Goal: Ask a question: Seek information or help from site administrators or community

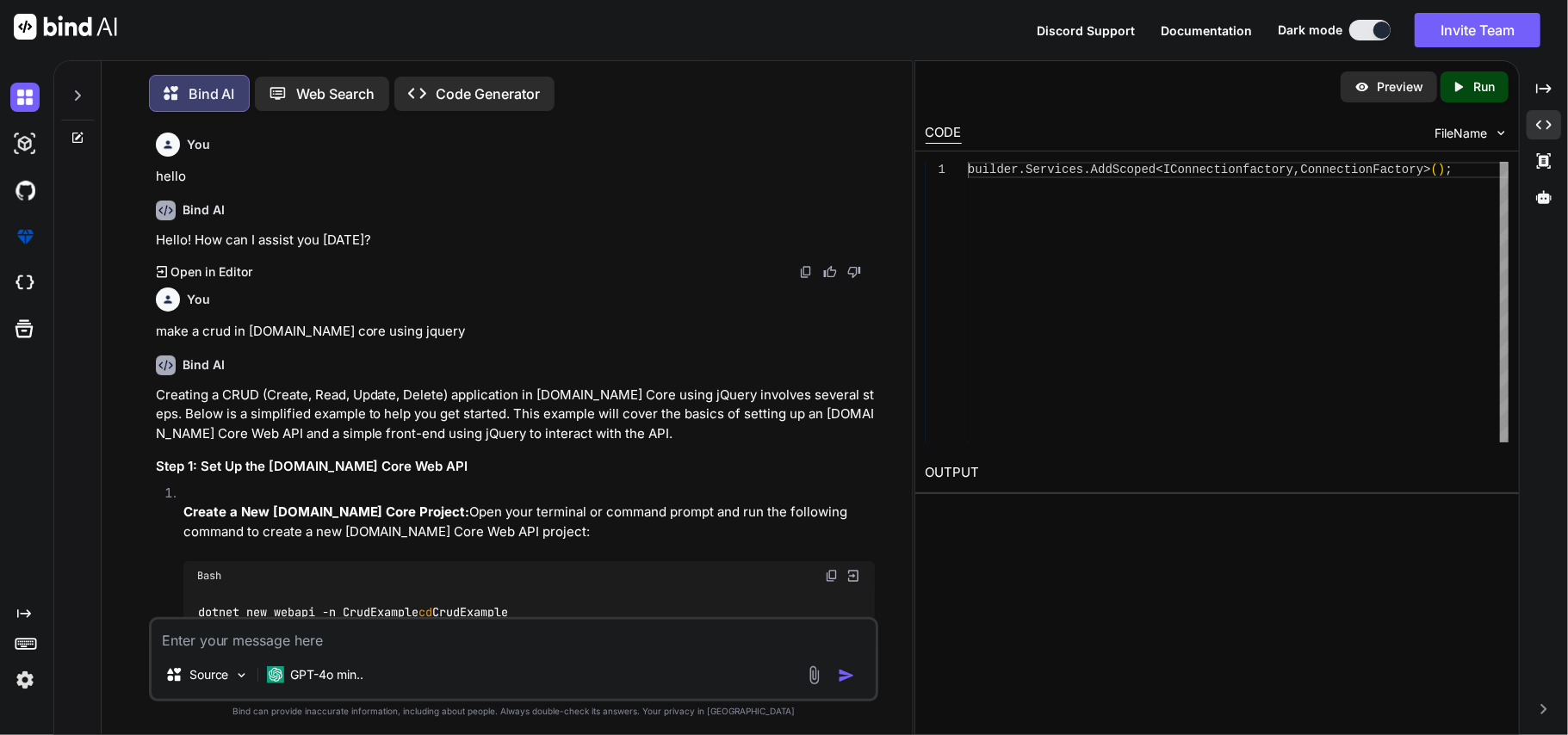
click at [317, 638] on textarea at bounding box center [514, 635] width 725 height 31
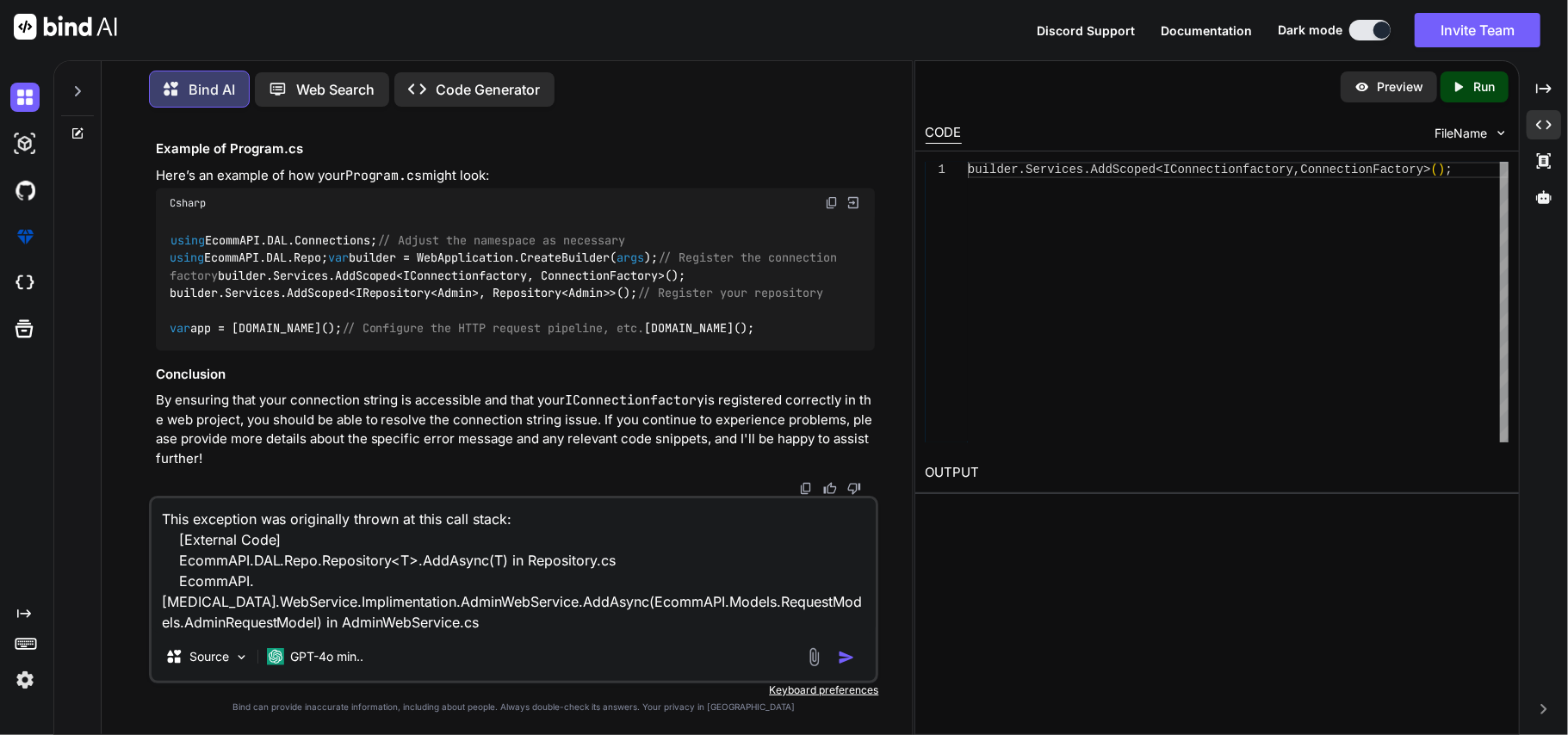
click at [161, 516] on textarea "This exception was originally thrown at this call stack: [External Code] EcommA…" at bounding box center [514, 565] width 725 height 134
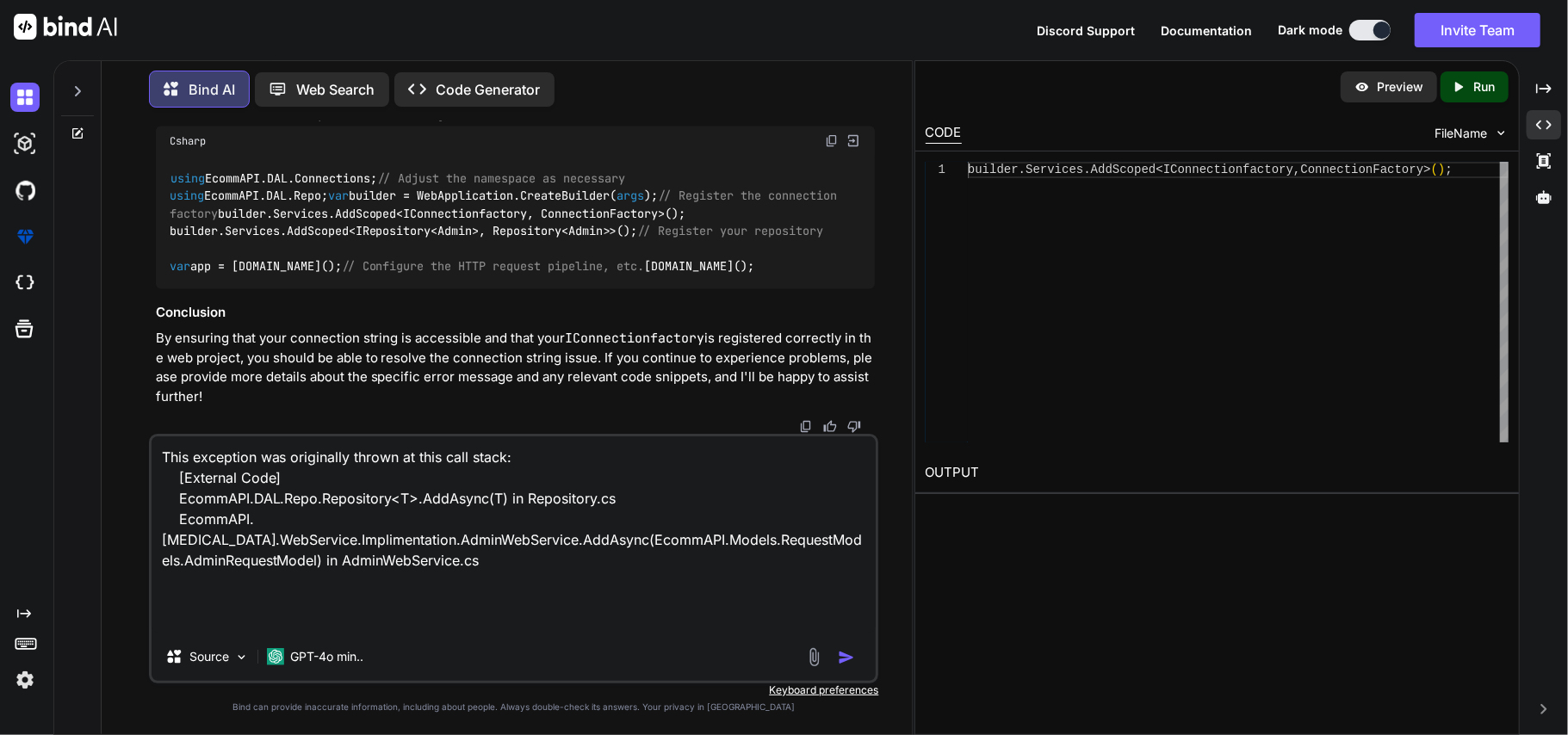
paste textarea "System.InvalidOperationException: 'The ConnectionString property has not been i…"
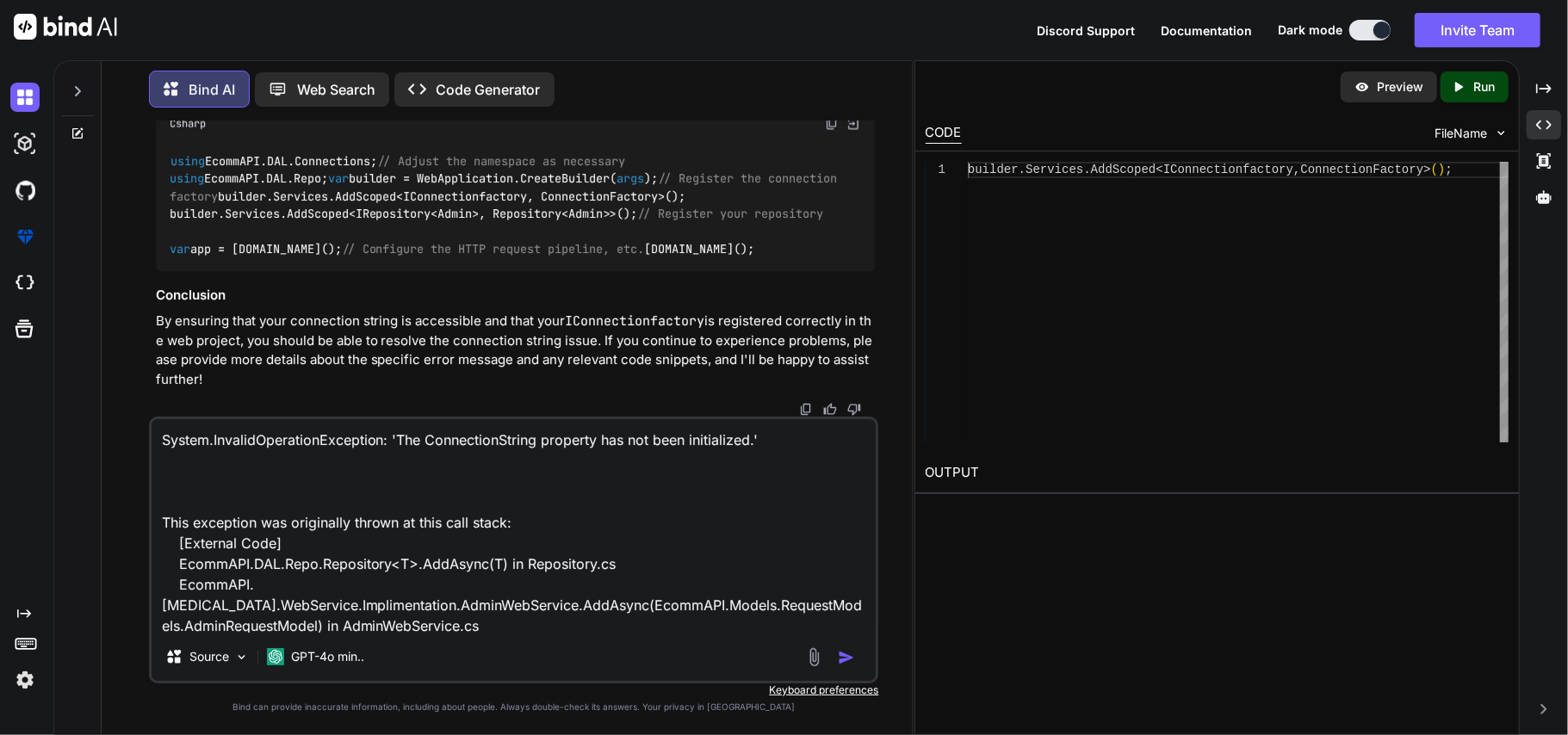
type textarea "System.InvalidOperationException: 'The ConnectionString property has not been i…"
click at [847, 656] on img "button" at bounding box center [846, 657] width 17 height 17
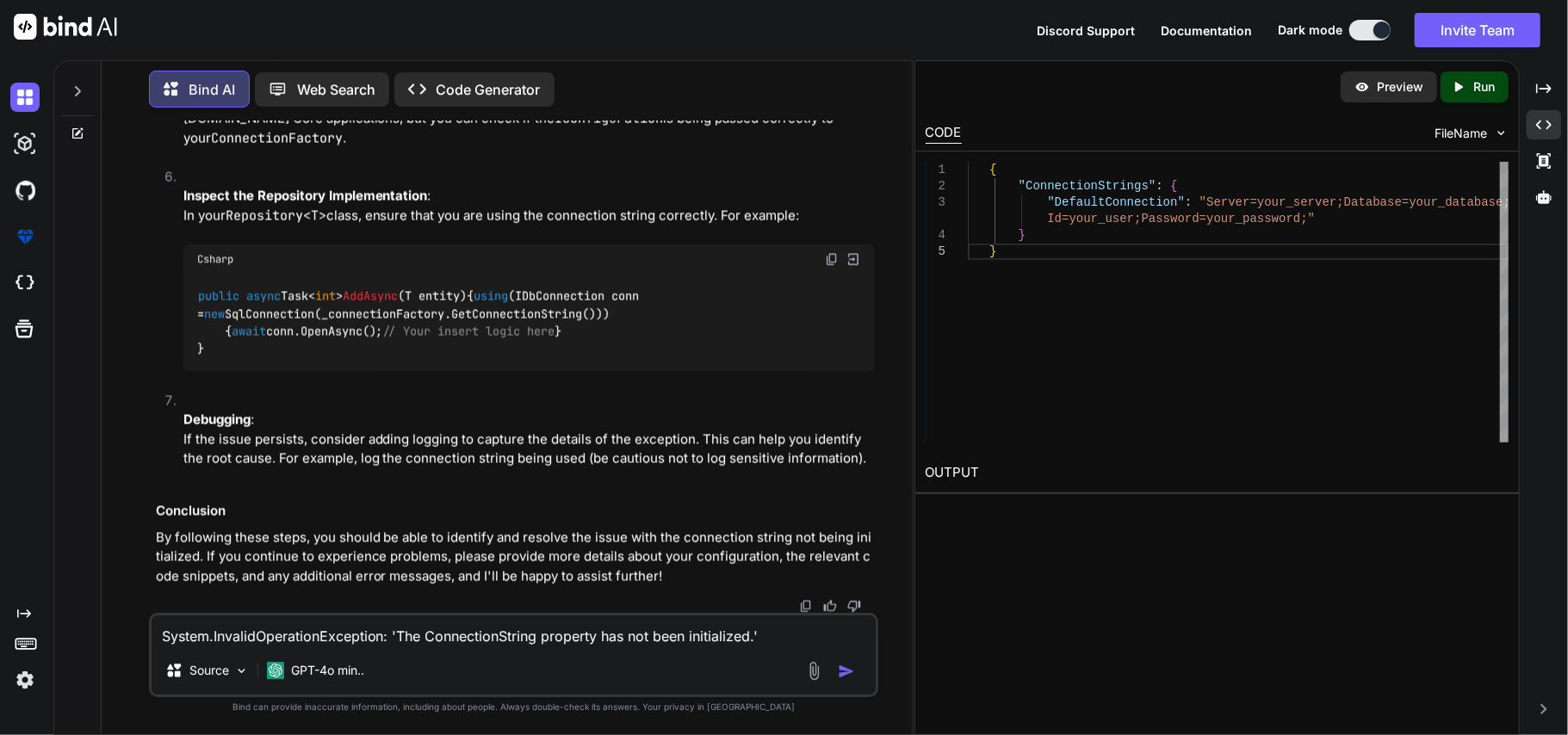
scroll to position [39282, 0]
click at [297, 641] on textarea "System.InvalidOperationException: 'The ConnectionString property has not been i…" at bounding box center [514, 631] width 725 height 31
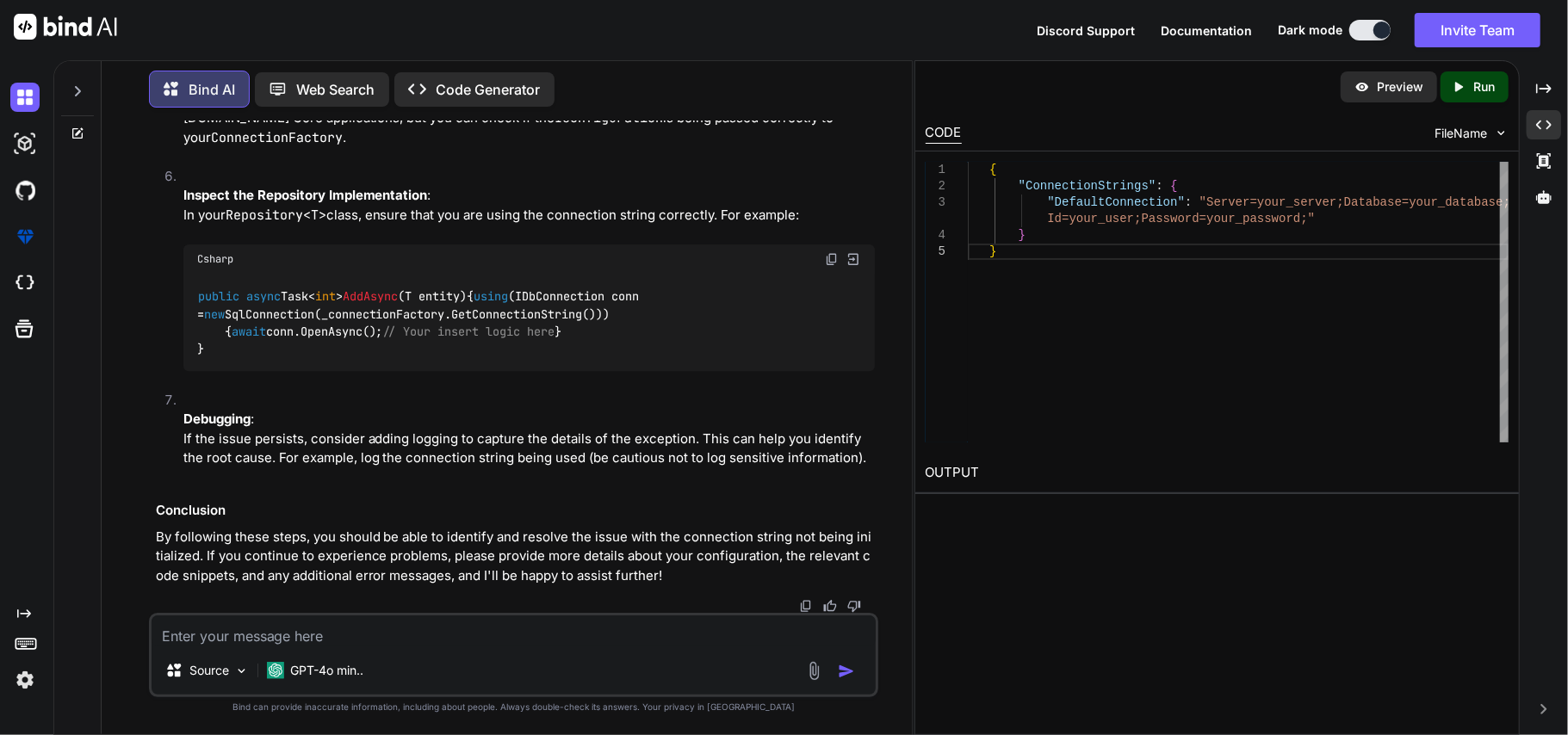
paste textarea "{ "Logging": { "LogLevel": { "Default": "Information", "Microsoft.AspNetCore": …"
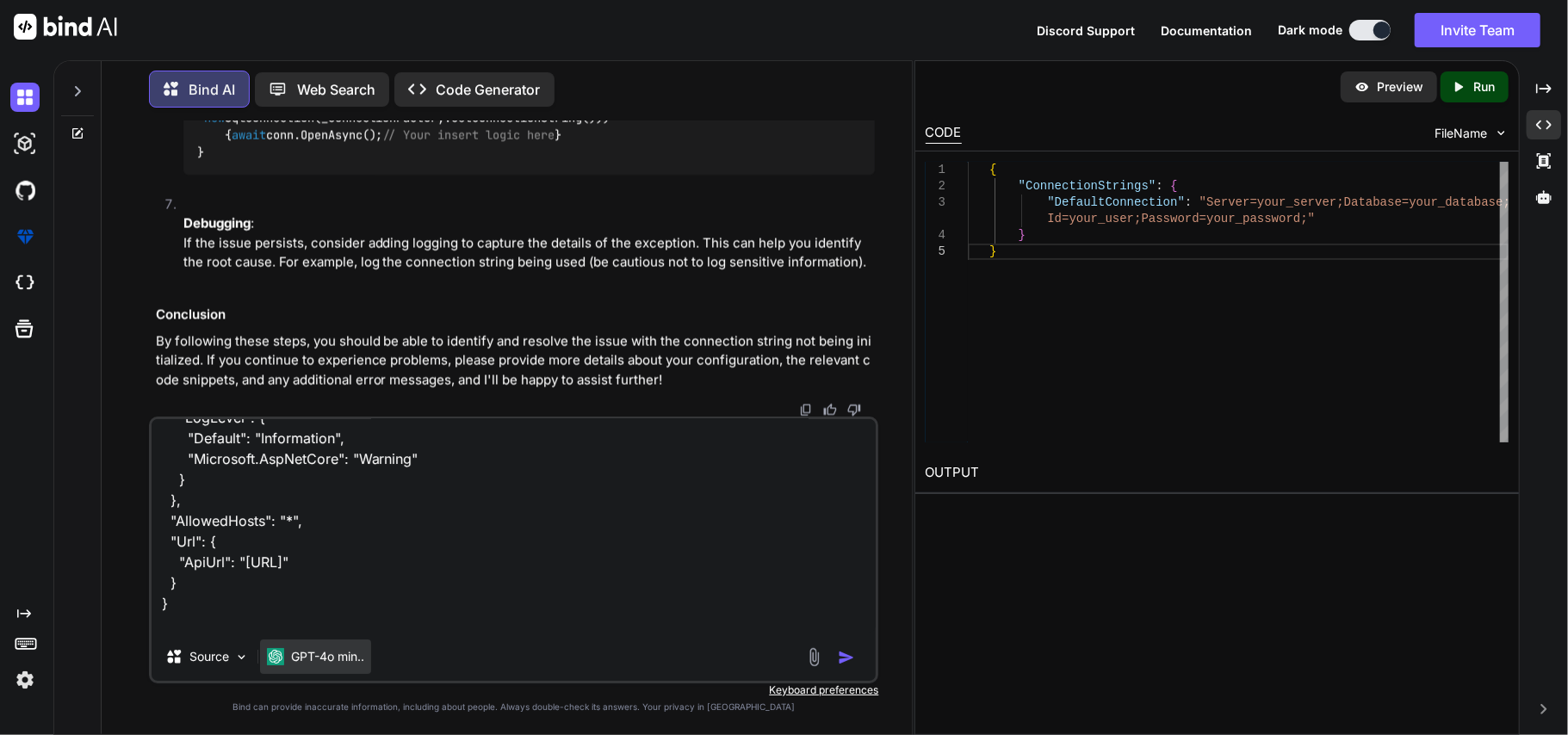
scroll to position [126, 0]
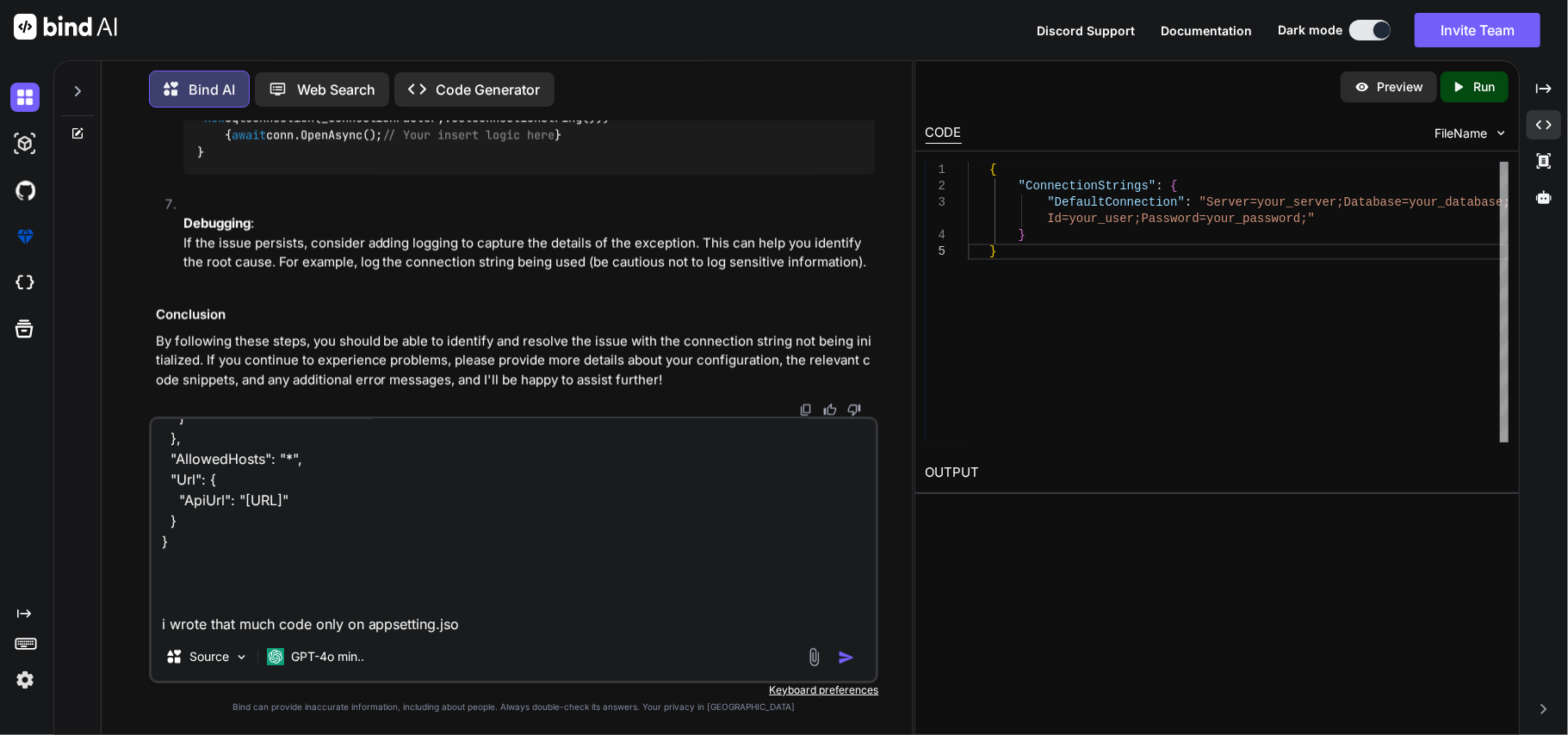
type textarea "{ "Logging": { "LogLevel": { "Default": "Information", "Microsoft.AspNetCore": …"
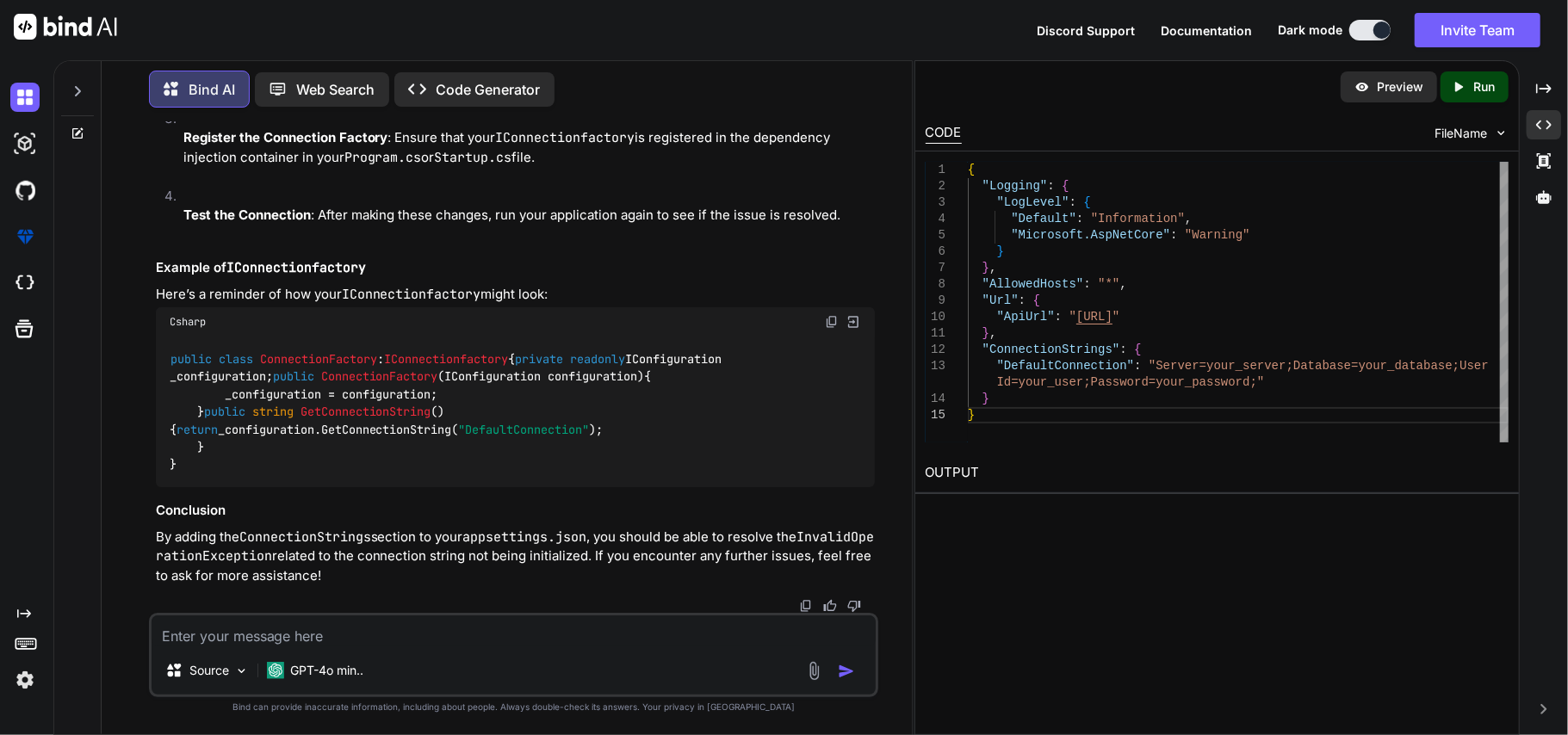
scroll to position [40663, 0]
click at [328, 635] on textarea at bounding box center [514, 631] width 725 height 31
paste textarea "{ "ConnectionStrings": { "DefaultConnection": "Data Source=CHETUIWK2330\\CMDEVE…"
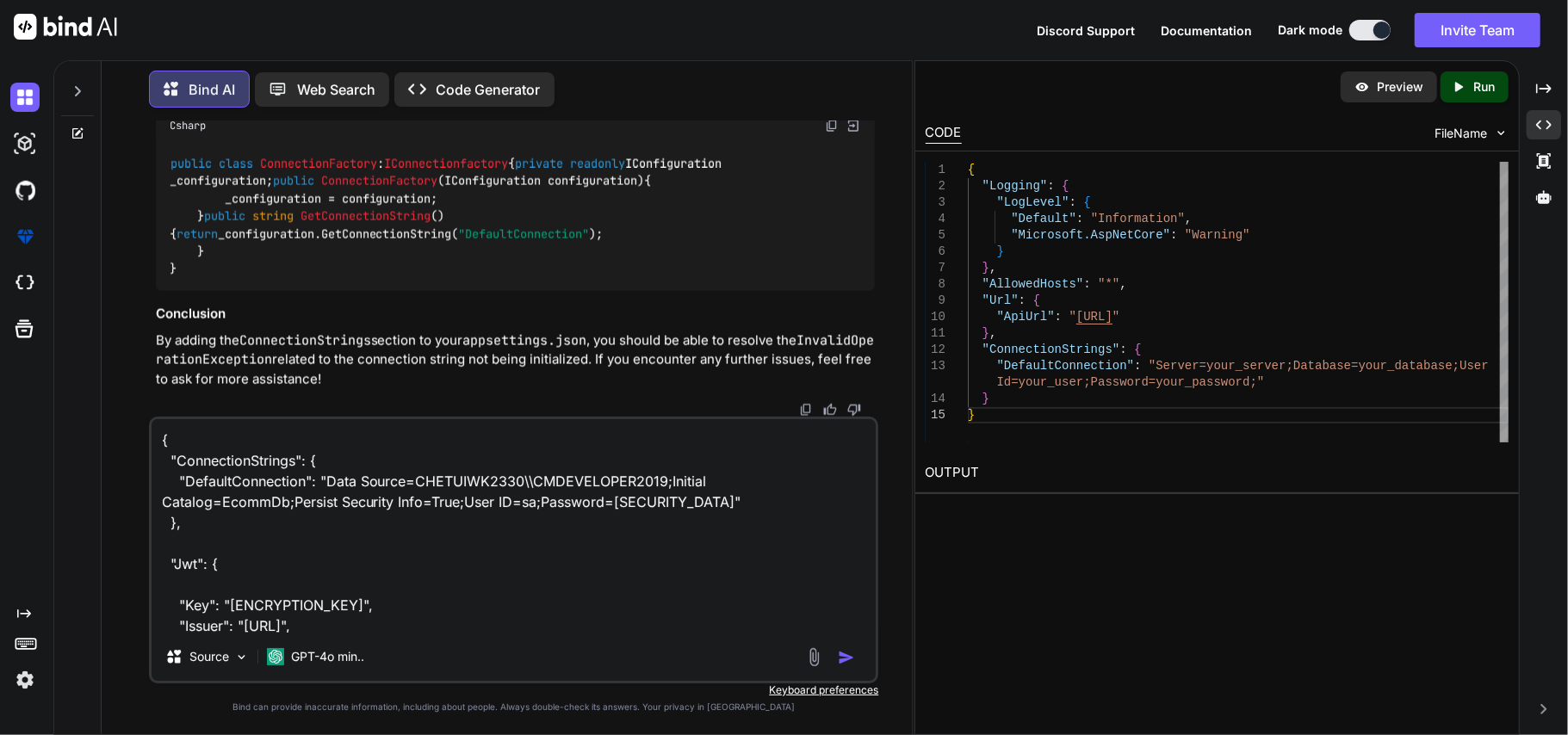
scroll to position [704, 0]
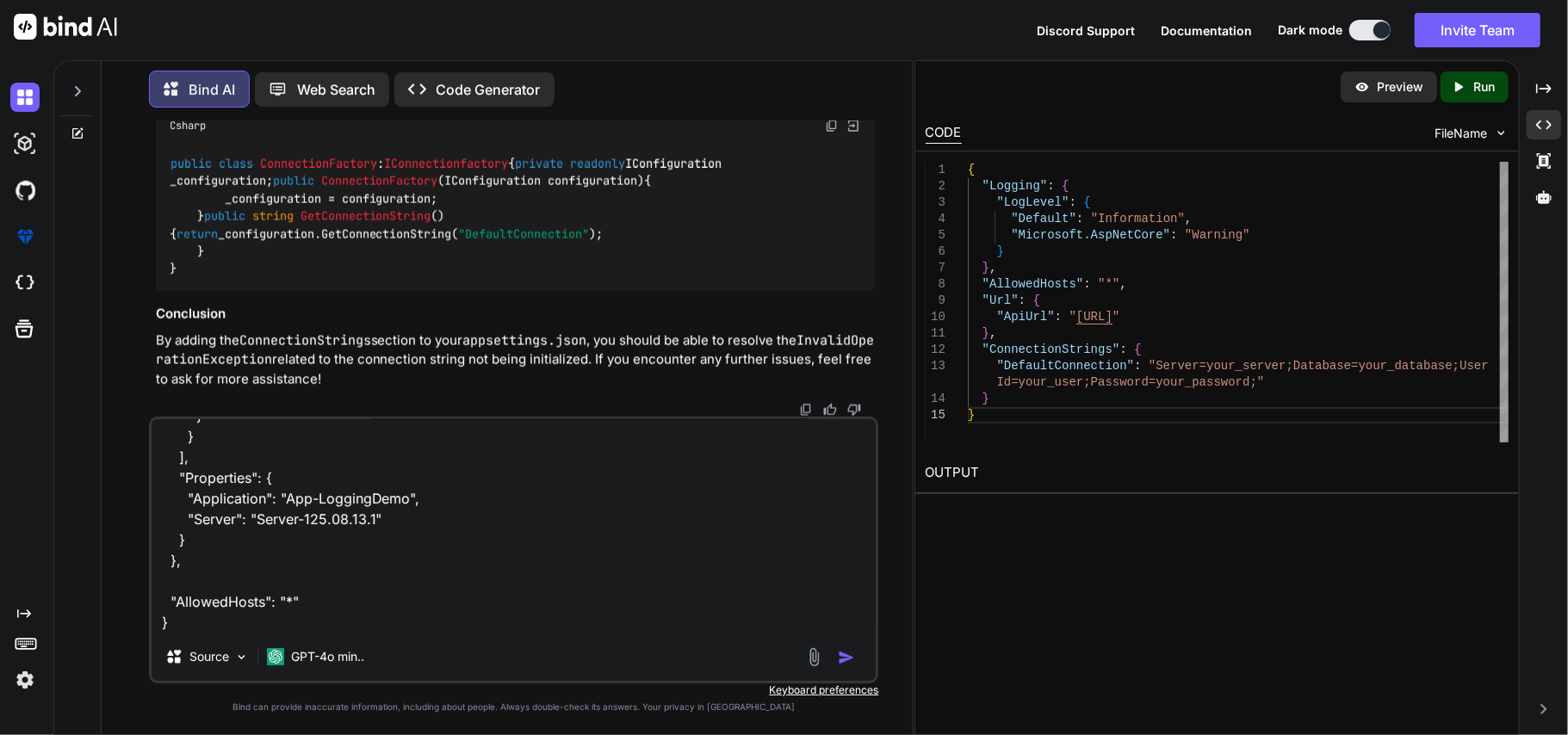
click at [213, 623] on textarea "{ "ConnectionStrings": { "DefaultConnection": "Data Source=CHETUIWK2330\\CMDEVE…" at bounding box center [514, 526] width 725 height 213
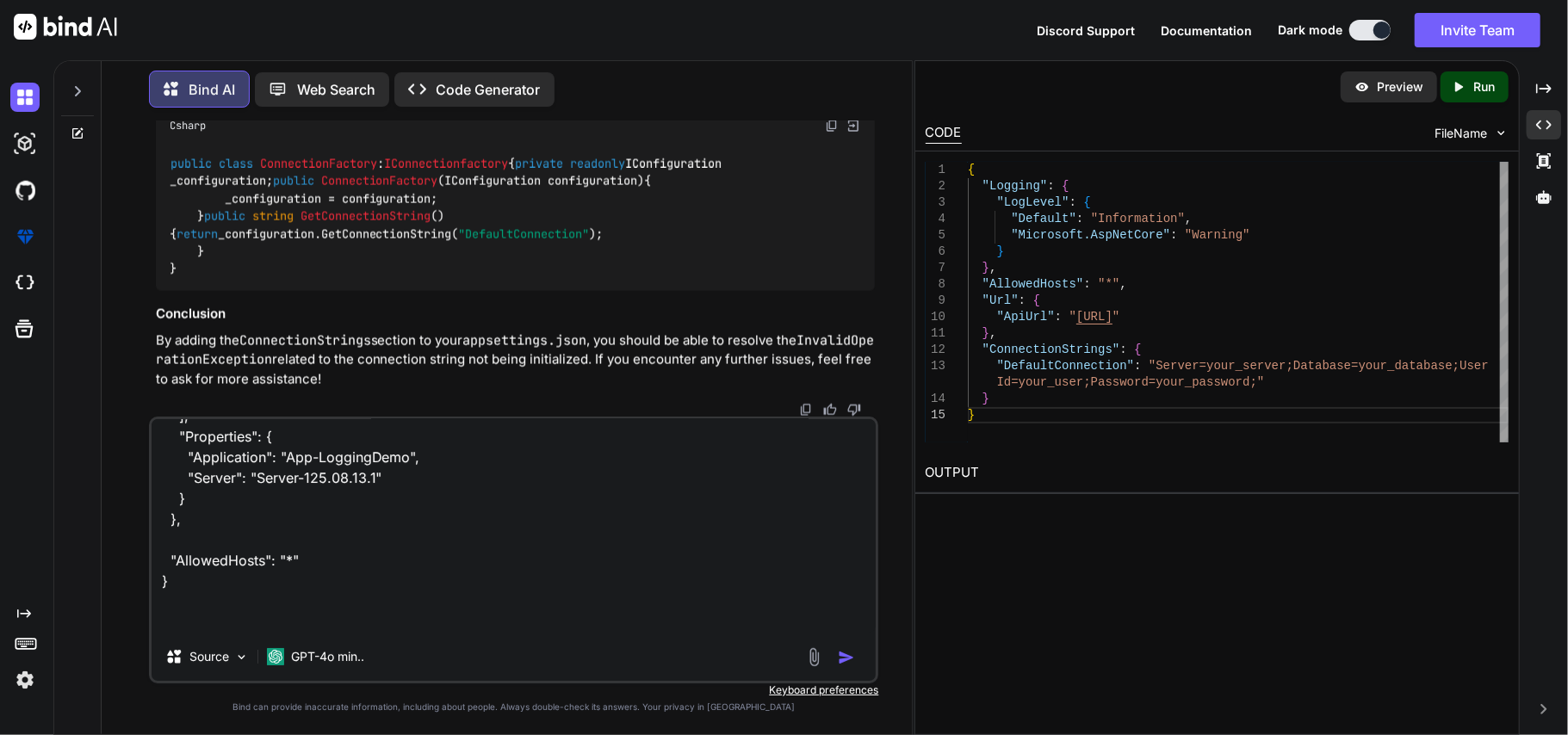
scroll to position [745, 0]
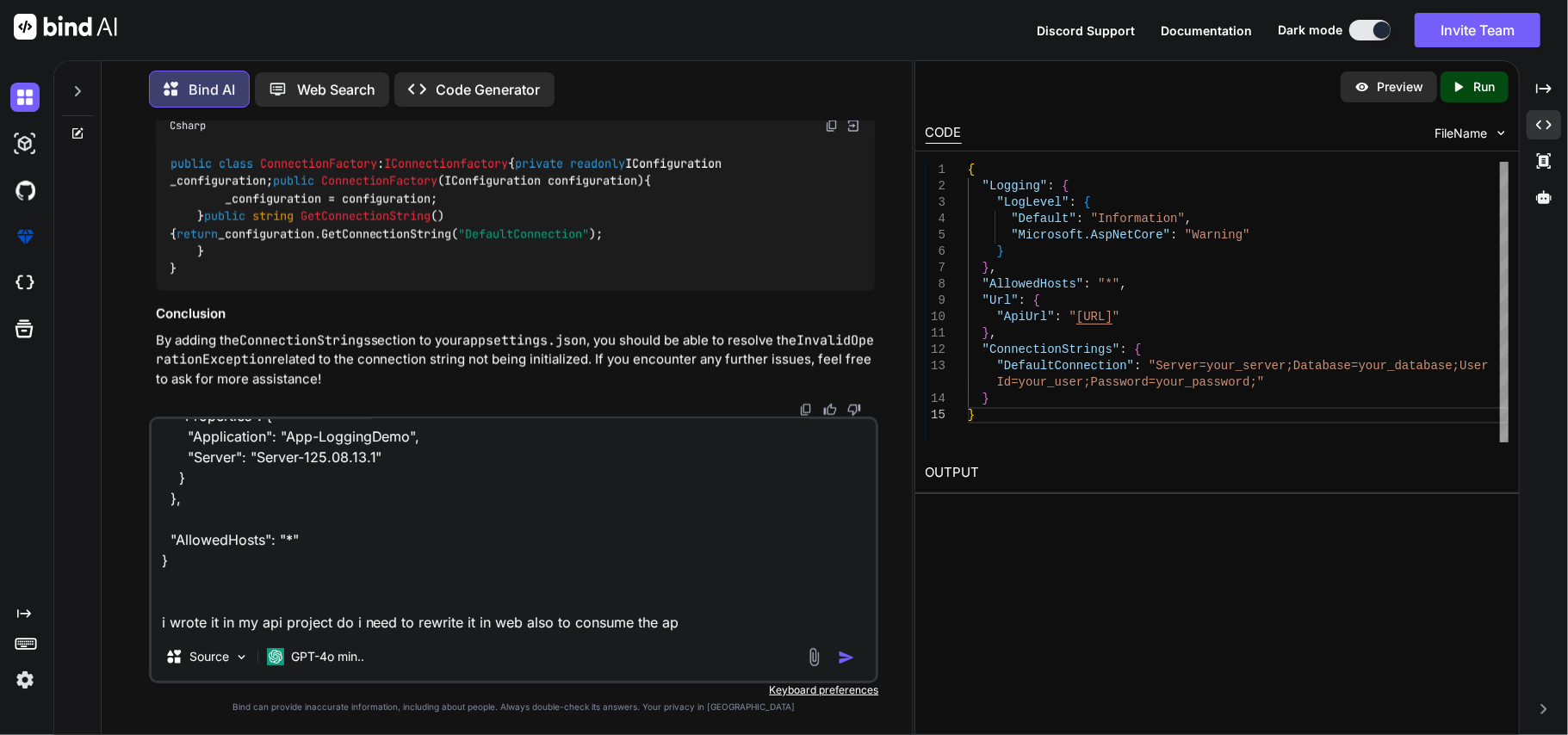
type textarea "{ "ConnectionStrings": { "DefaultConnection": "Data Source=CHETUIWK2330\\CMDEVE…"
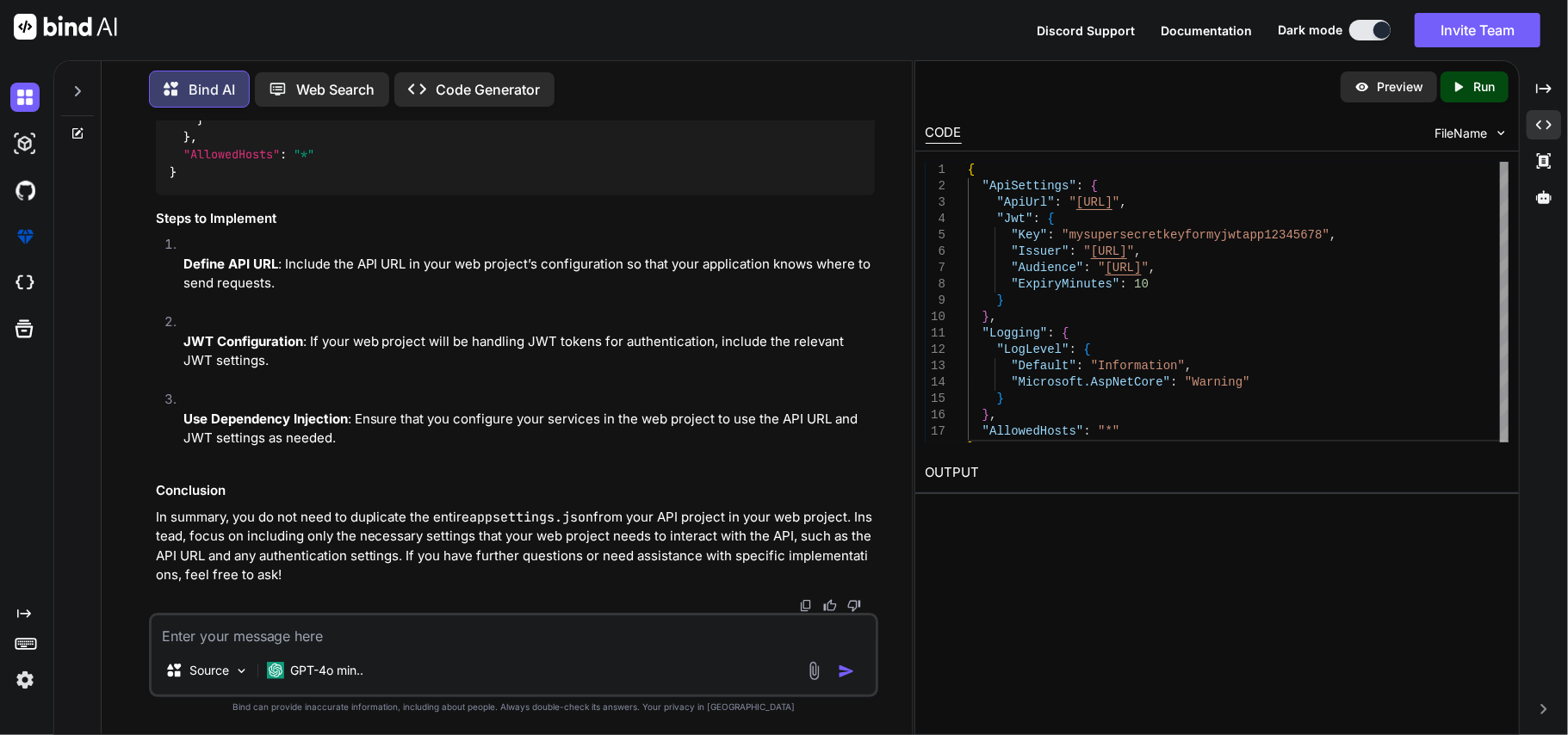
scroll to position [41765, 0]
click at [479, 436] on p "Use Dependency Injection : Ensure that you configure your services in the web p…" at bounding box center [529, 429] width 692 height 38
click at [284, 634] on textarea at bounding box center [514, 631] width 725 height 31
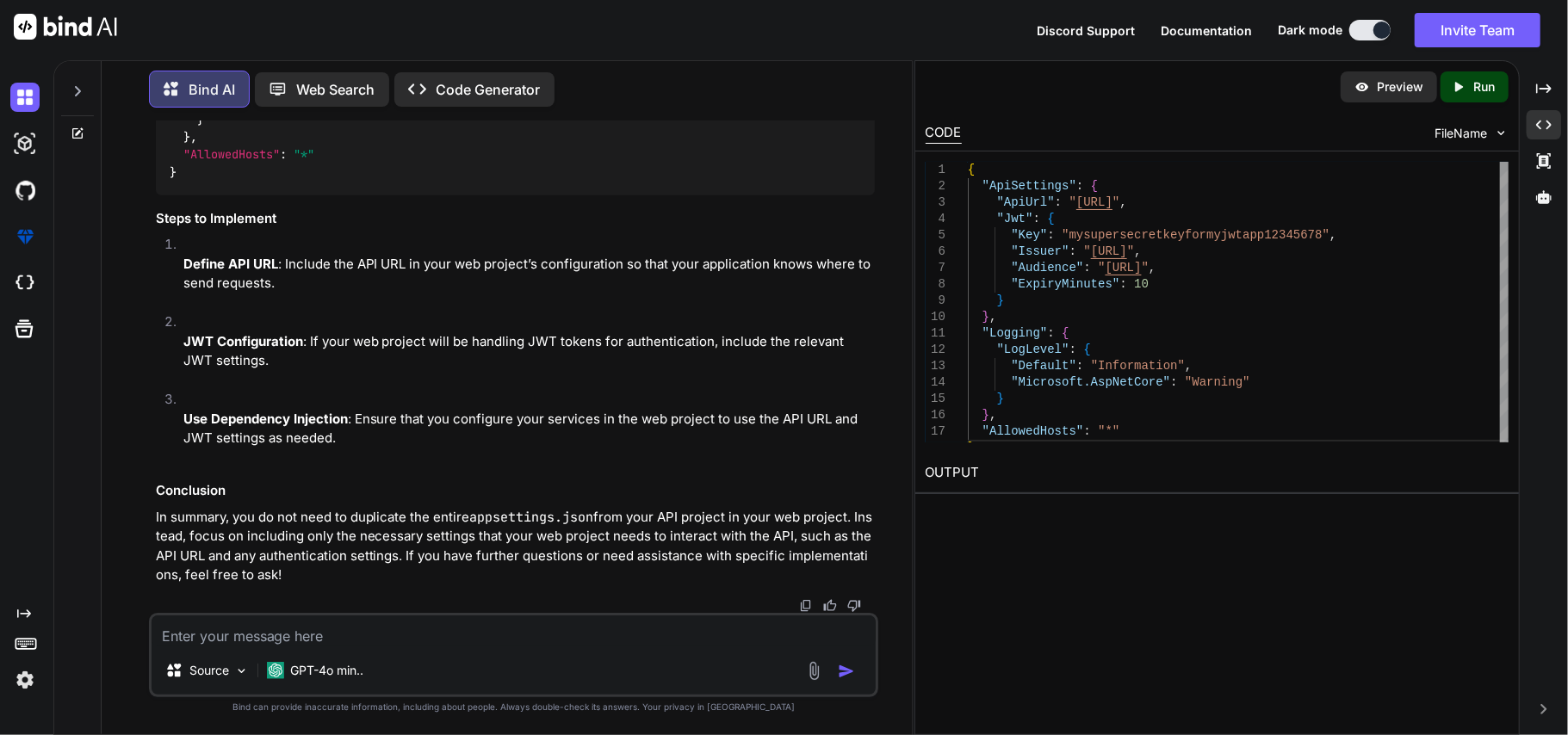
paste textarea "public static class DependencyInjection { public static void AddSharedDependenc…"
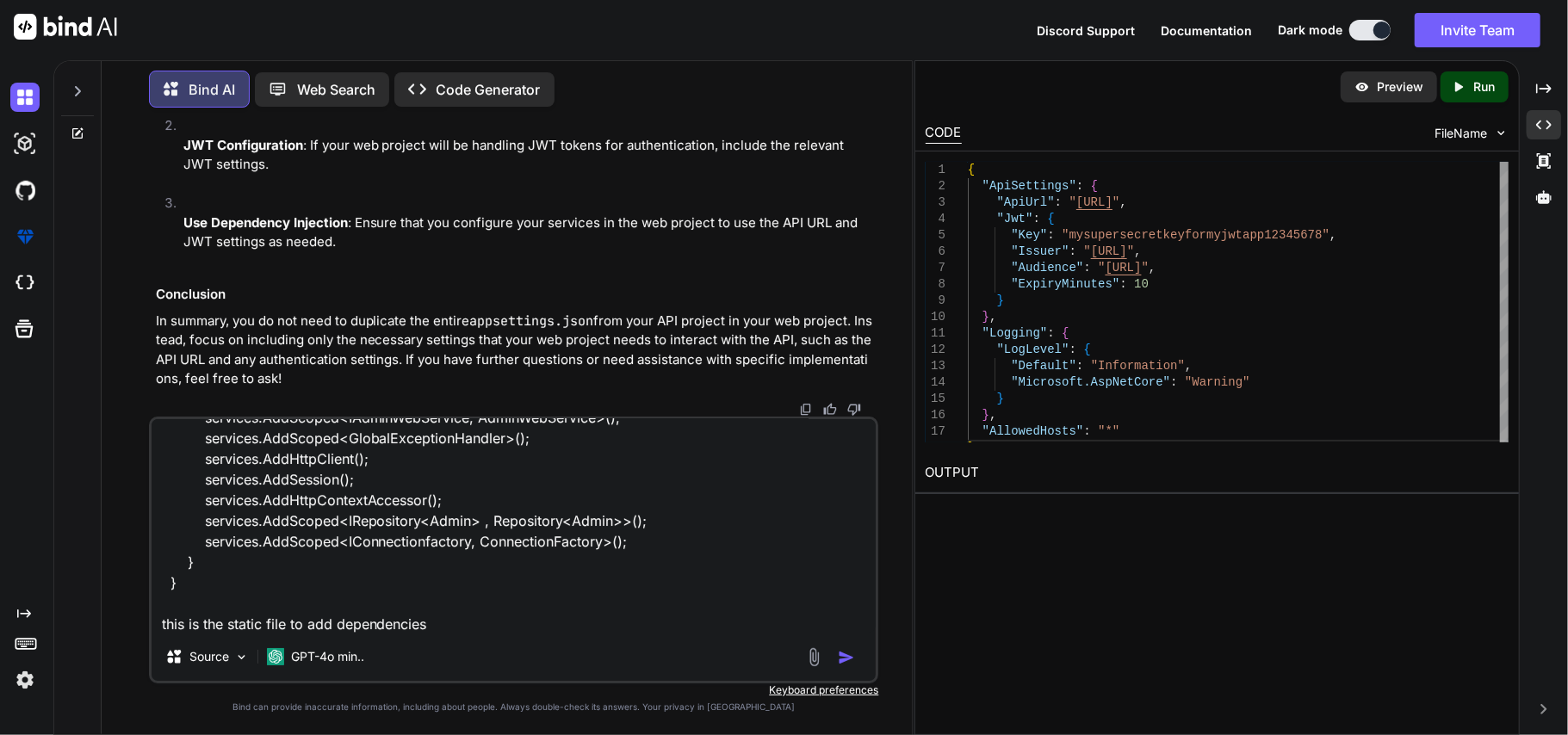
scroll to position [167, 0]
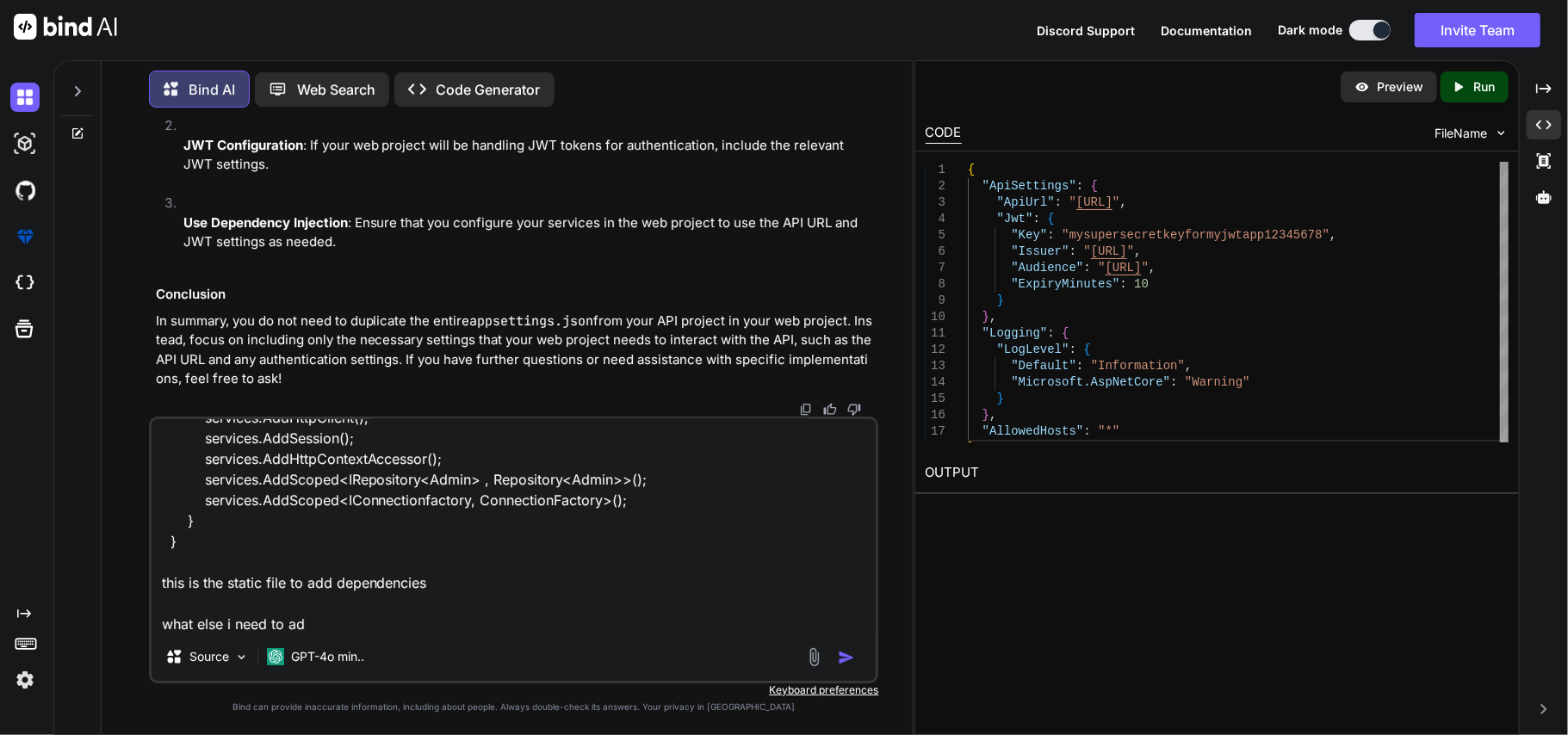
type textarea "public static class DependencyInjection { public static void AddSharedDependenc…"
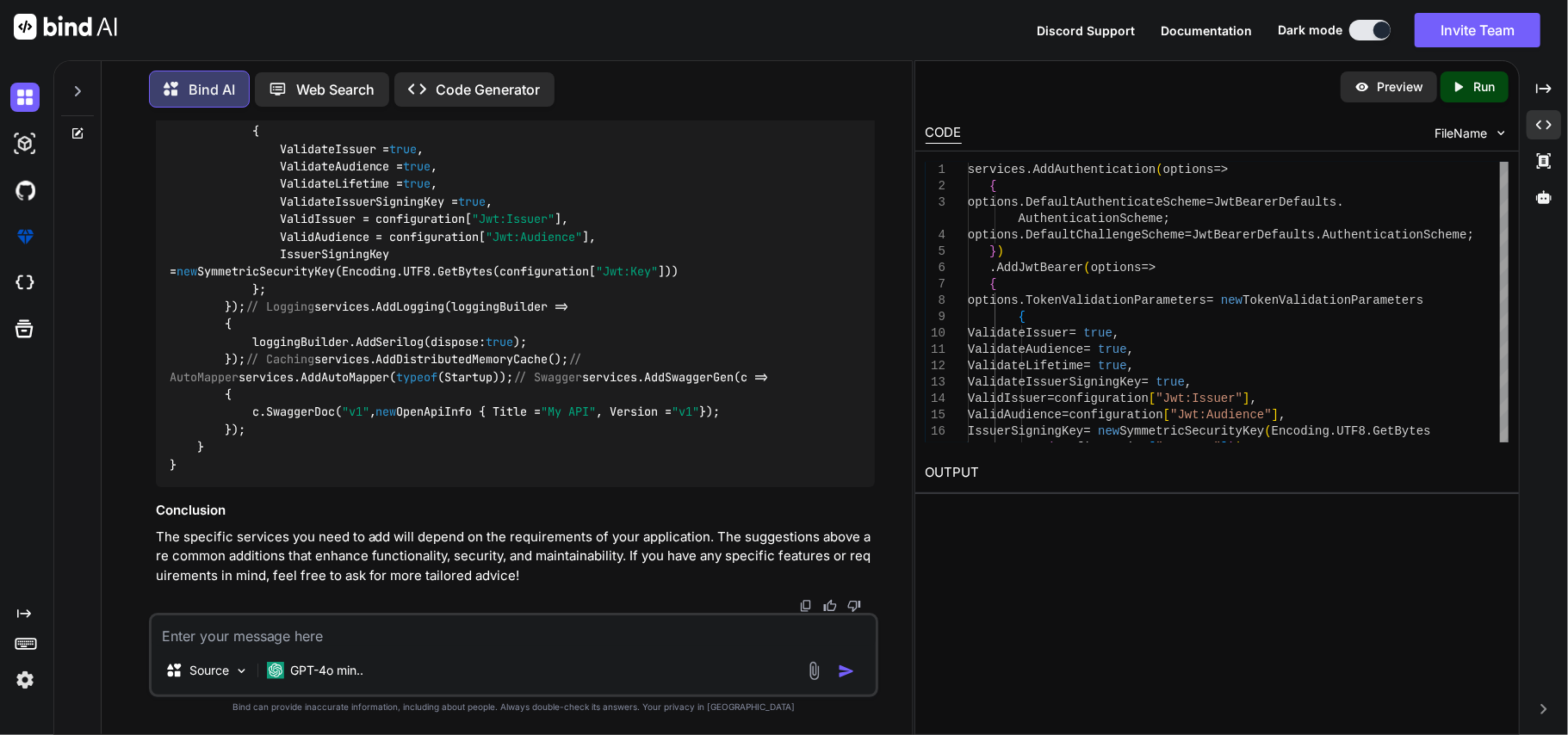
scroll to position [45368, 0]
click at [405, 623] on textarea at bounding box center [514, 631] width 725 height 31
type textarea "these updation is for api or web?"
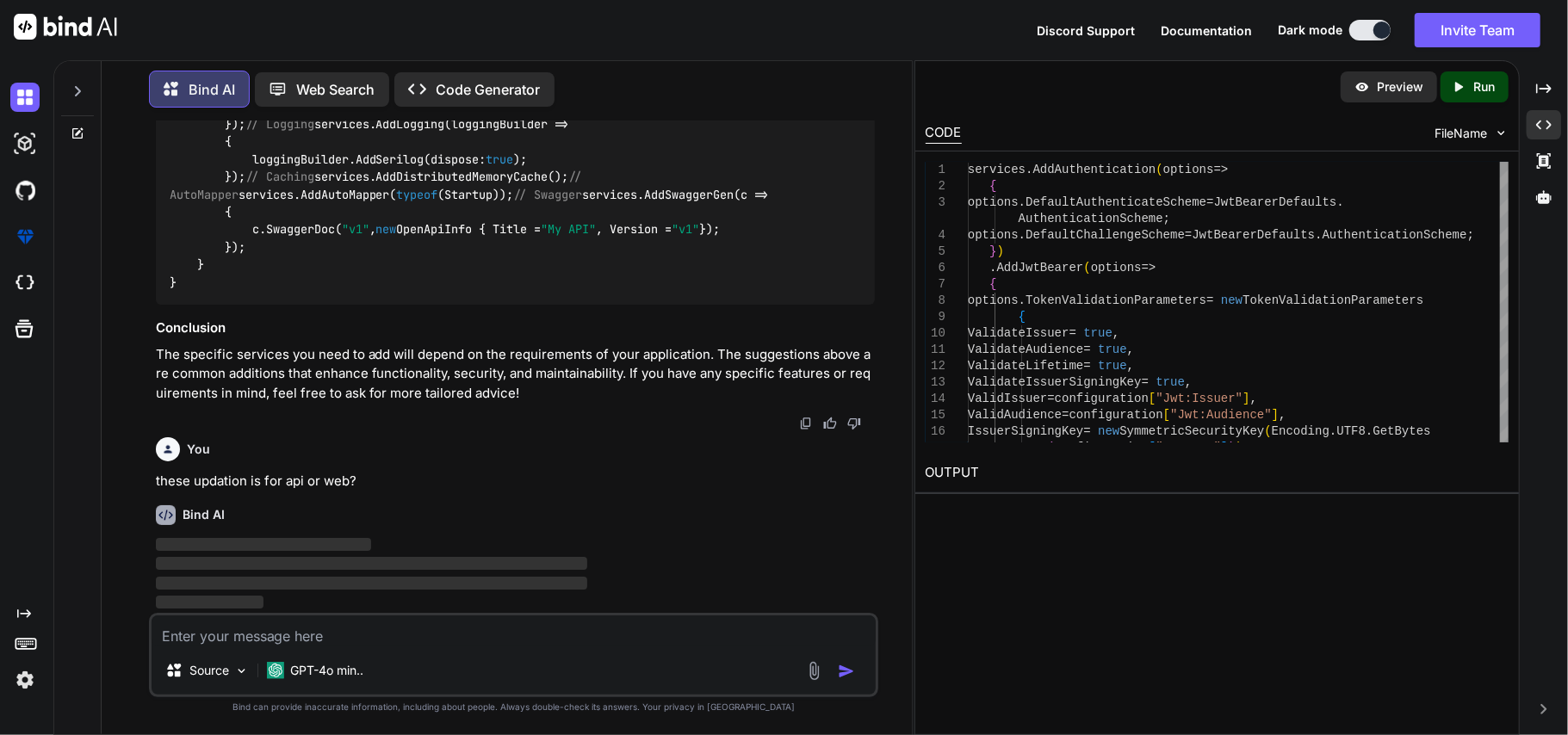
scroll to position [45552, 0]
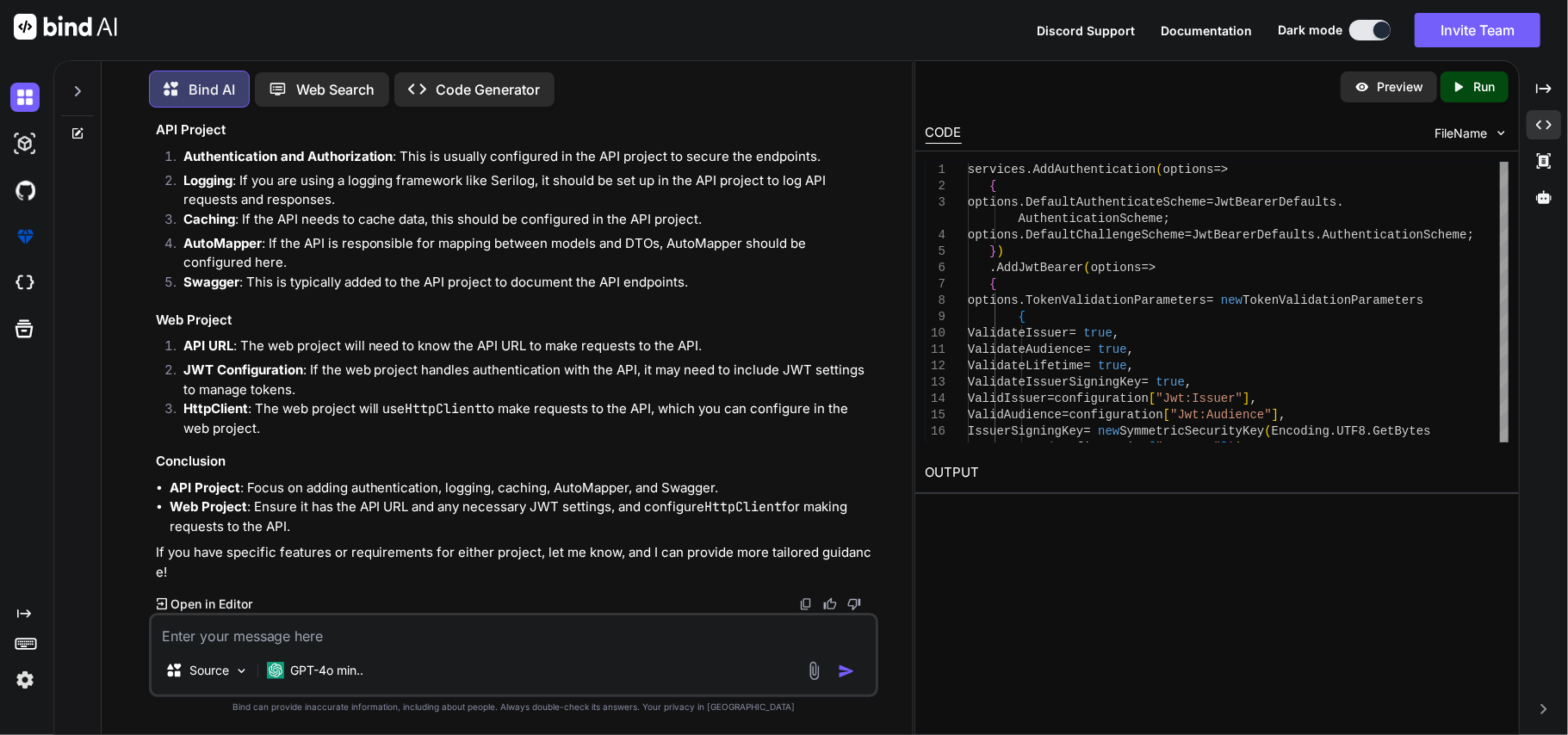
click at [324, 628] on textarea at bounding box center [514, 631] width 725 height 31
paste textarea "public static class DependencyInjections { public static void AddSharedDependen…"
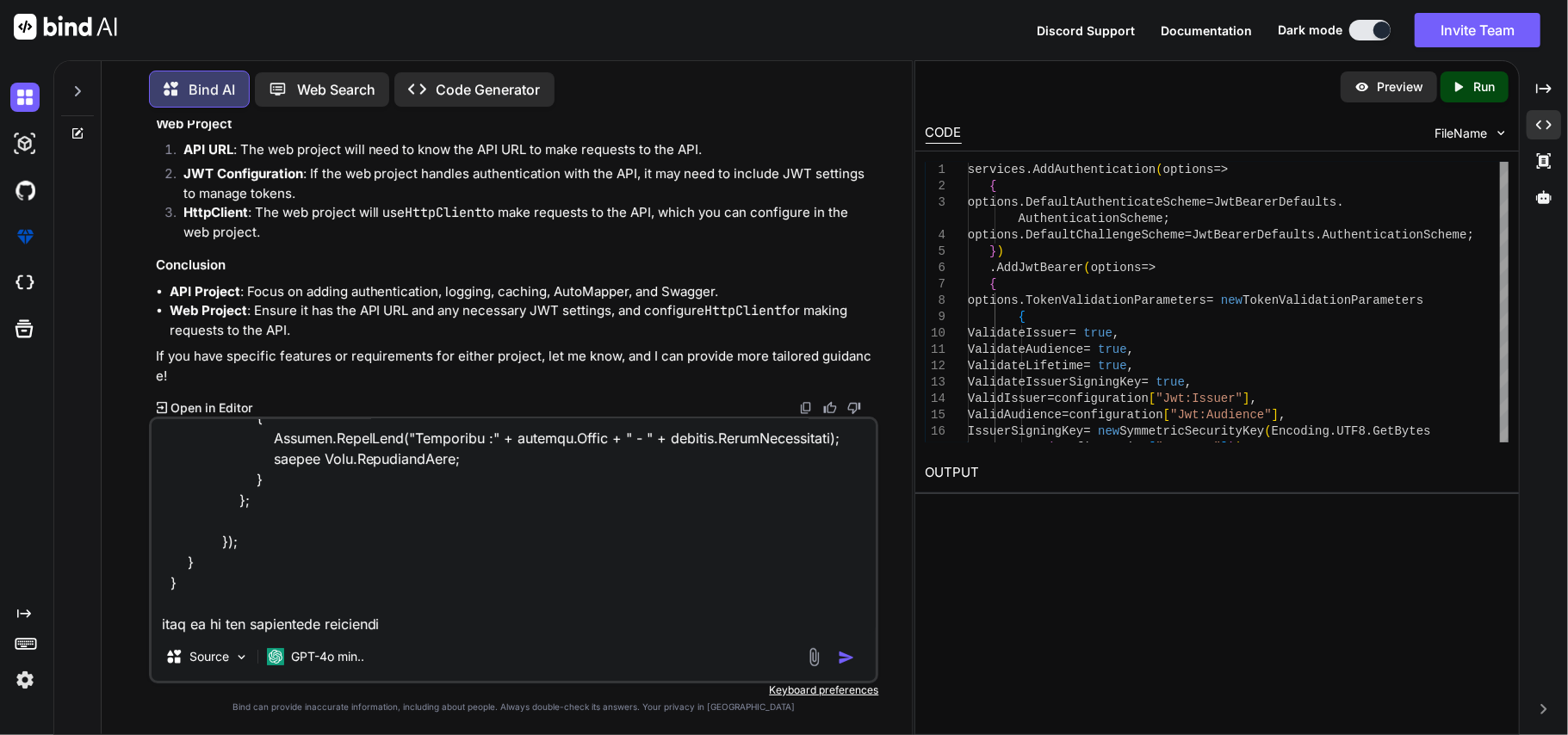
scroll to position [1096, 0]
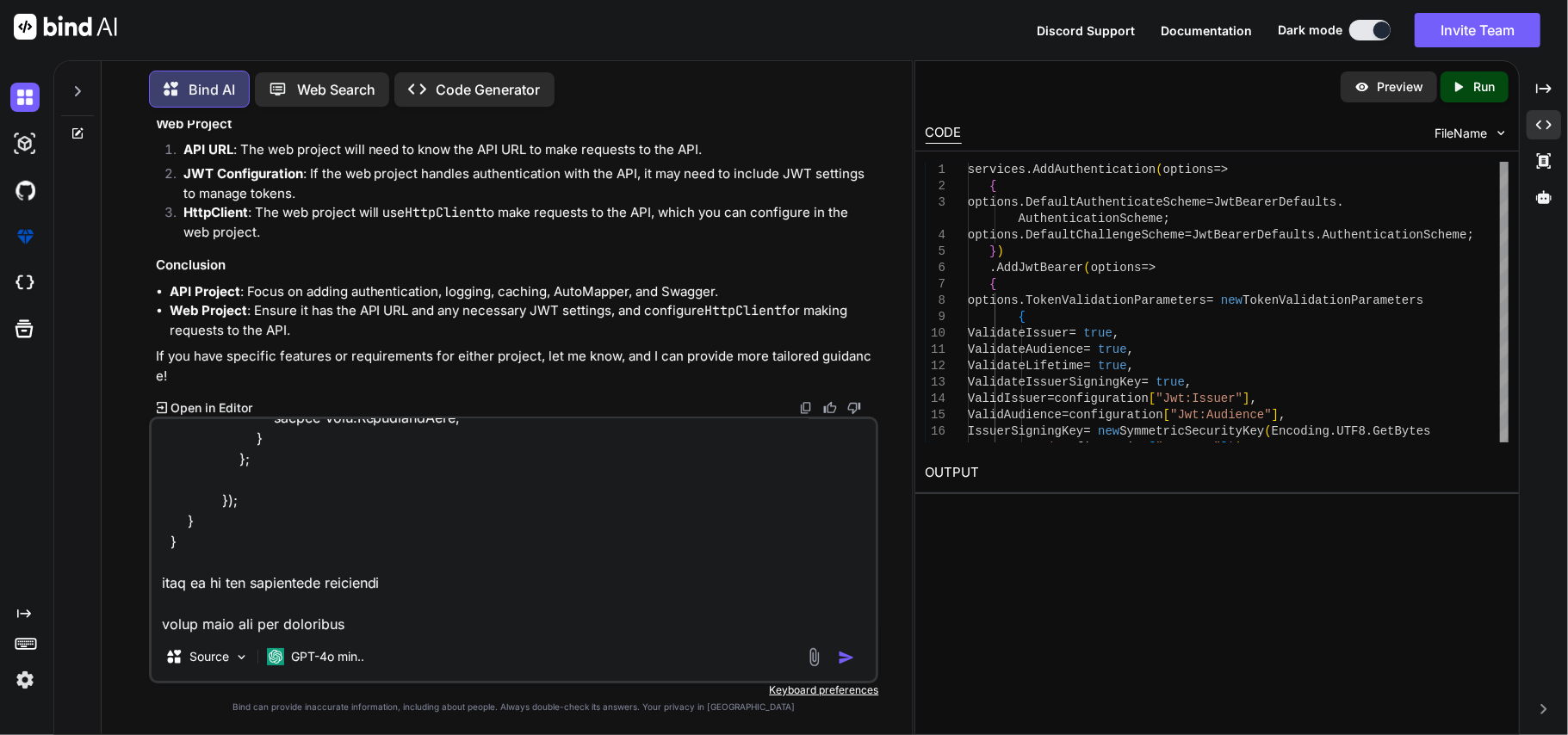
type textarea "public static class DependencyInjections { public static void AddSharedDependen…"
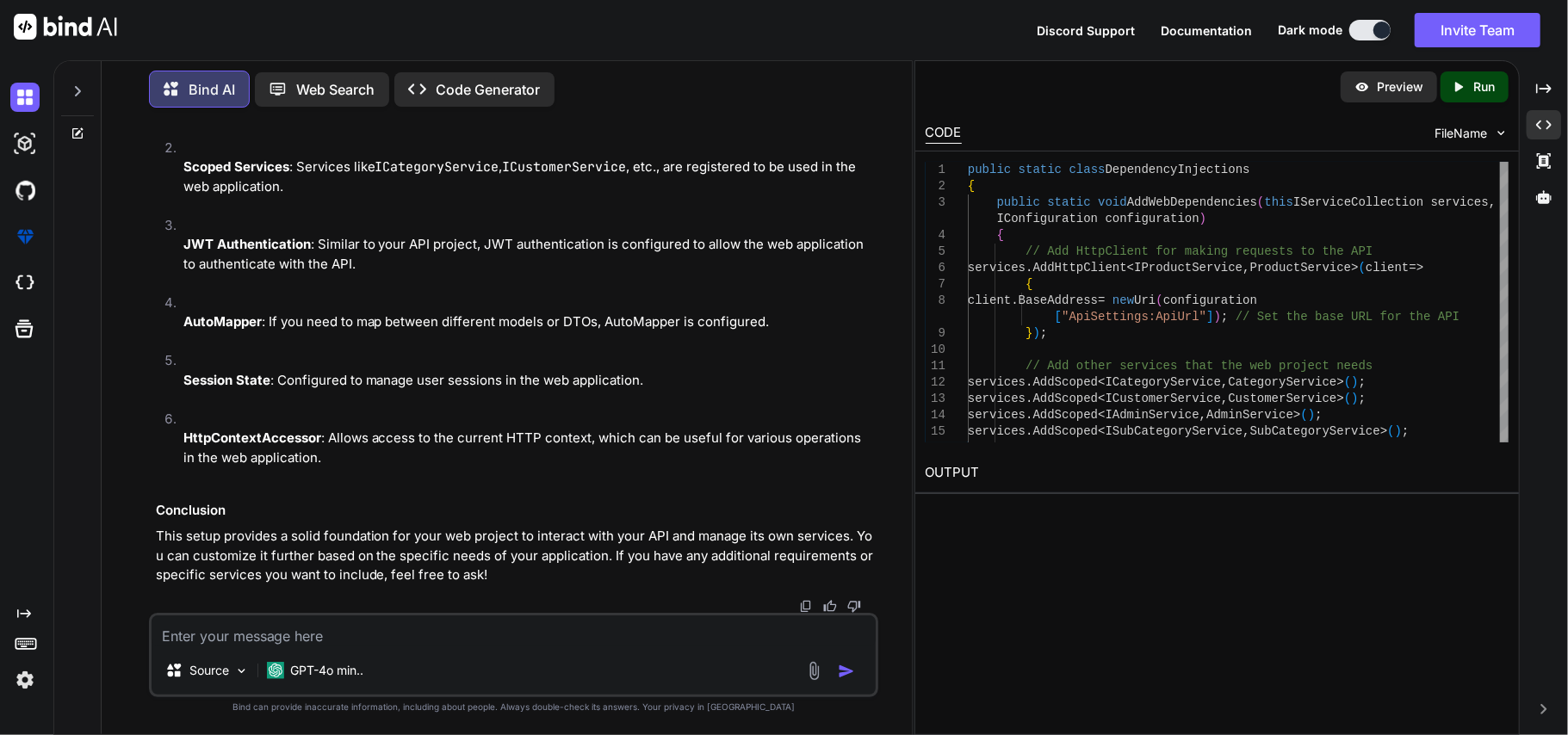
scroll to position [47774, 0]
click at [387, 632] on textarea at bounding box center [514, 631] width 725 height 31
click at [389, 638] on textarea at bounding box center [514, 631] width 725 height 31
paste textarea "$(document).on('click', '#submitBtn', function (e) { $(this).prop('disabled', t…"
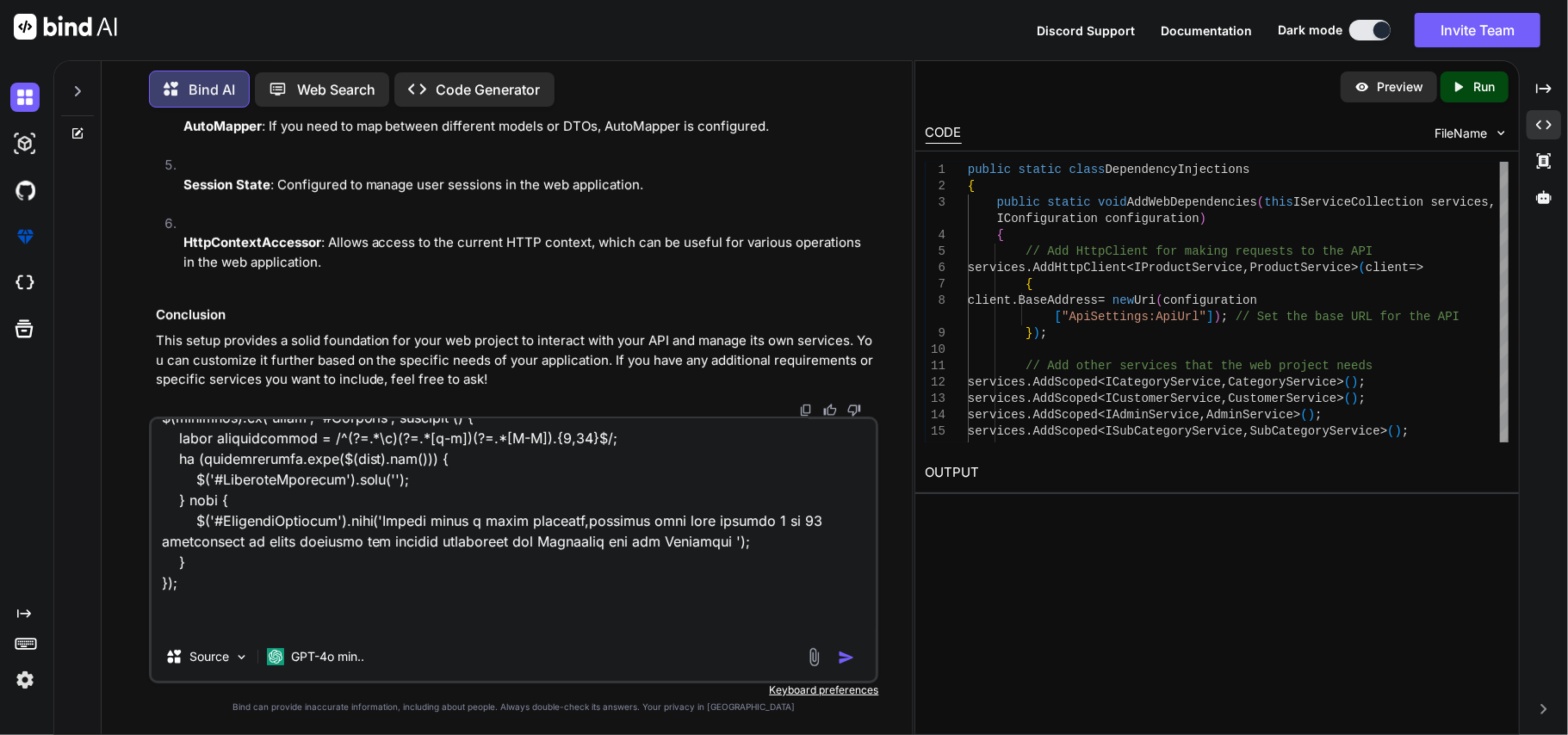
scroll to position [1696, 0]
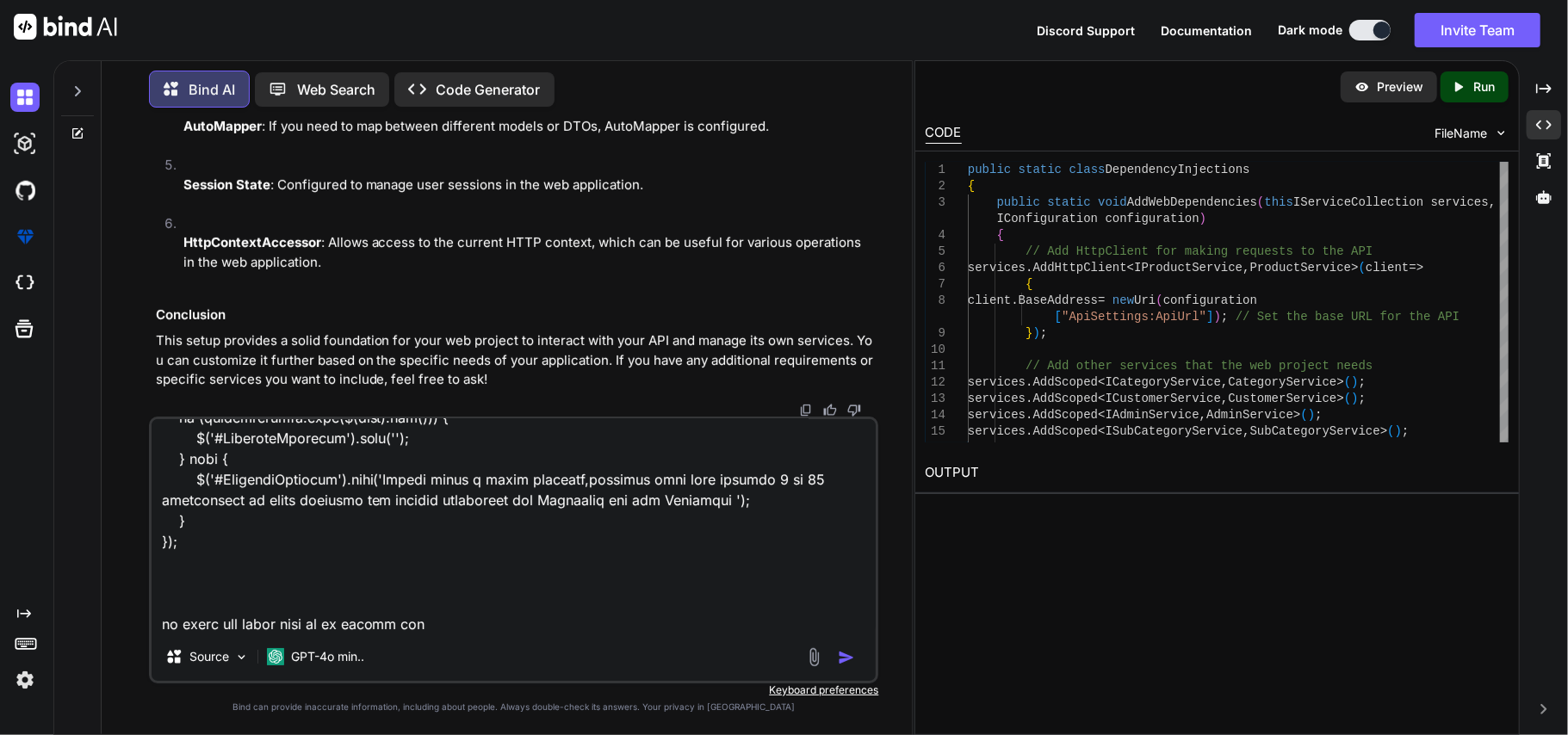
type textarea "$(document).on('click', '#submitBtn', function (e) { $(this).prop('disabled', t…"
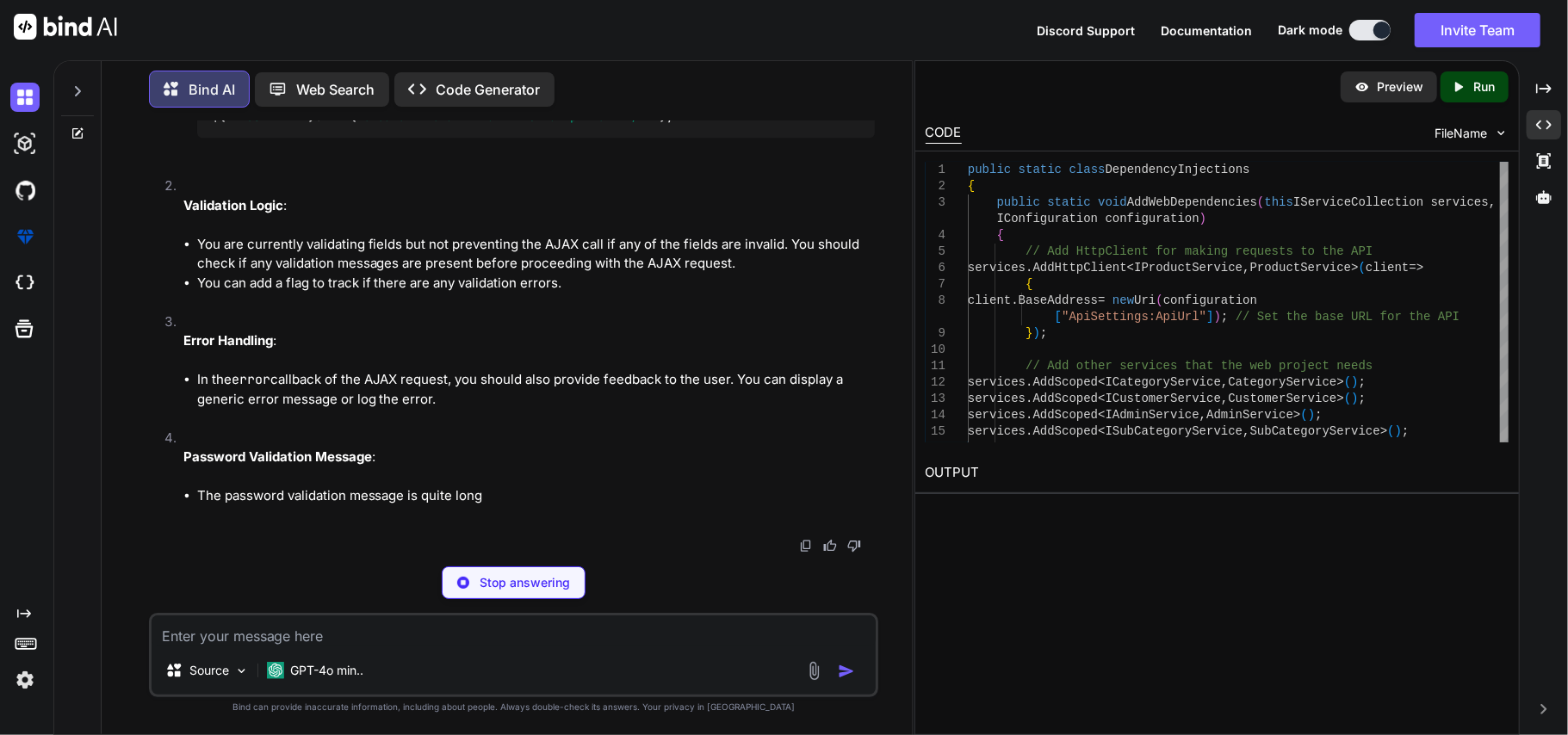
scroll to position [49382, 0]
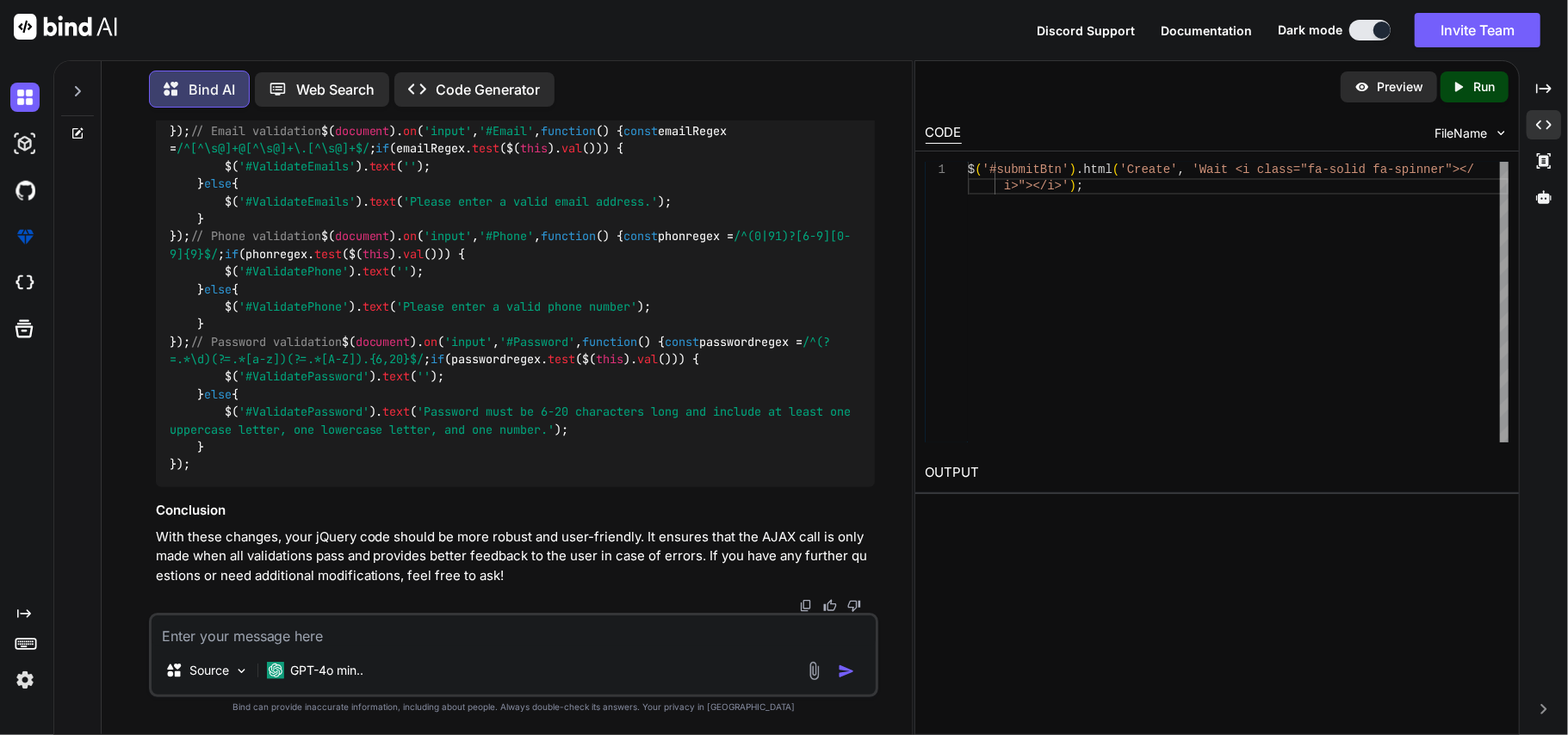
scroll to position [50186, 0]
click at [518, 628] on textarea at bounding box center [514, 631] width 725 height 31
paste textarea "System.InvalidOperationException: 'The ConnectionString property has not been i…"
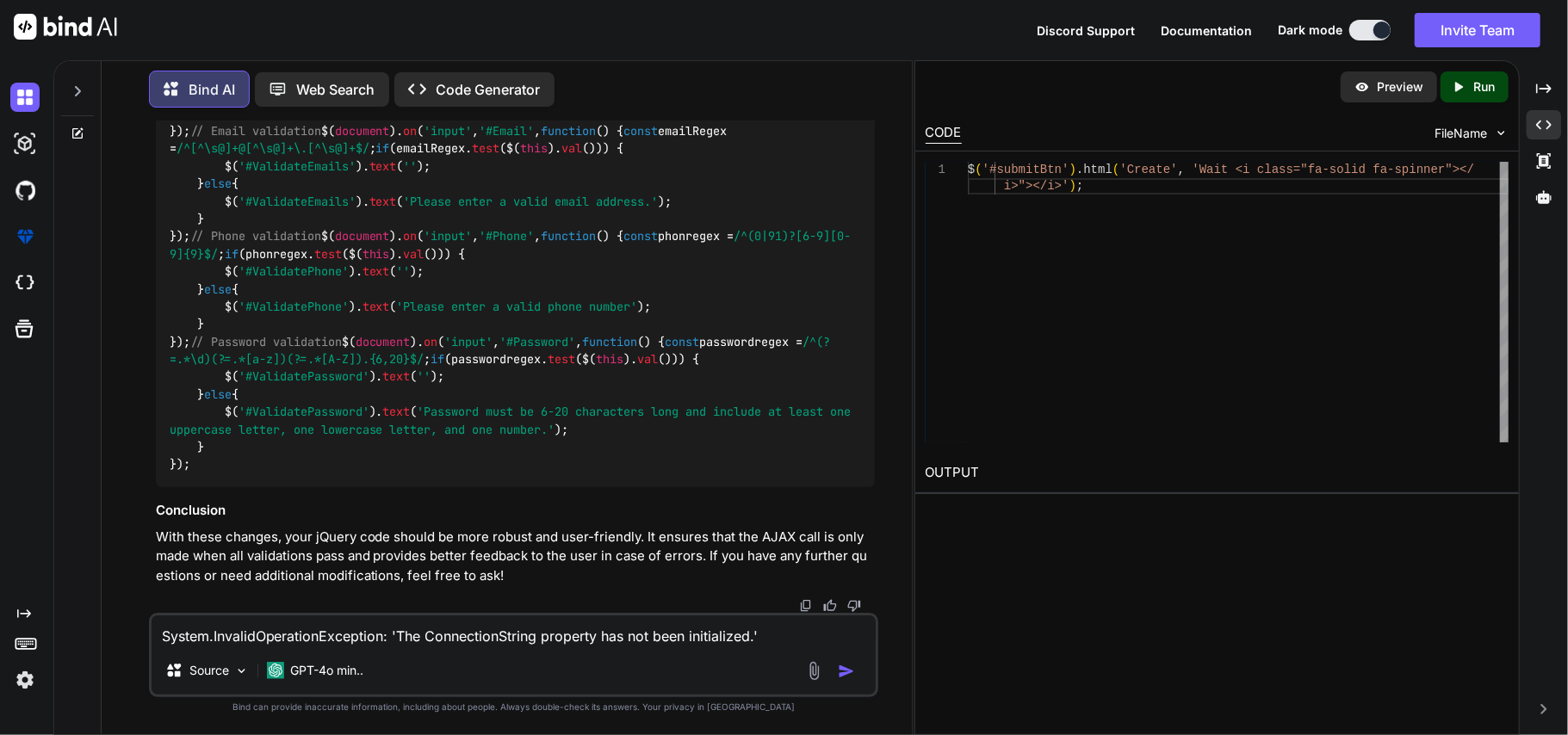
click at [776, 635] on textarea "System.InvalidOperationException: 'The ConnectionString property has not been i…" at bounding box center [514, 631] width 725 height 31
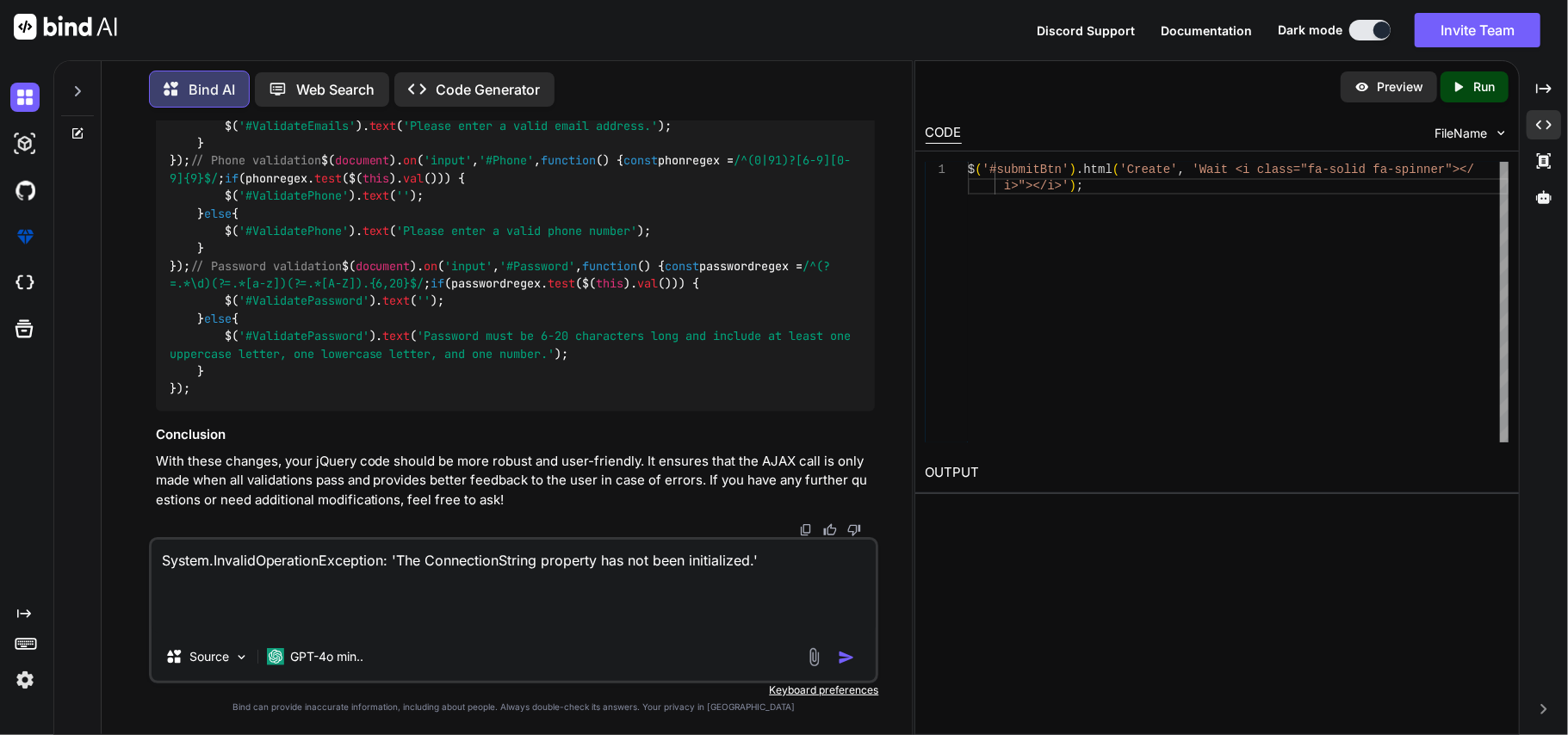
paste textarea "var result = await _repository.AddAsync(admins); if (result > 0) { return new J…"
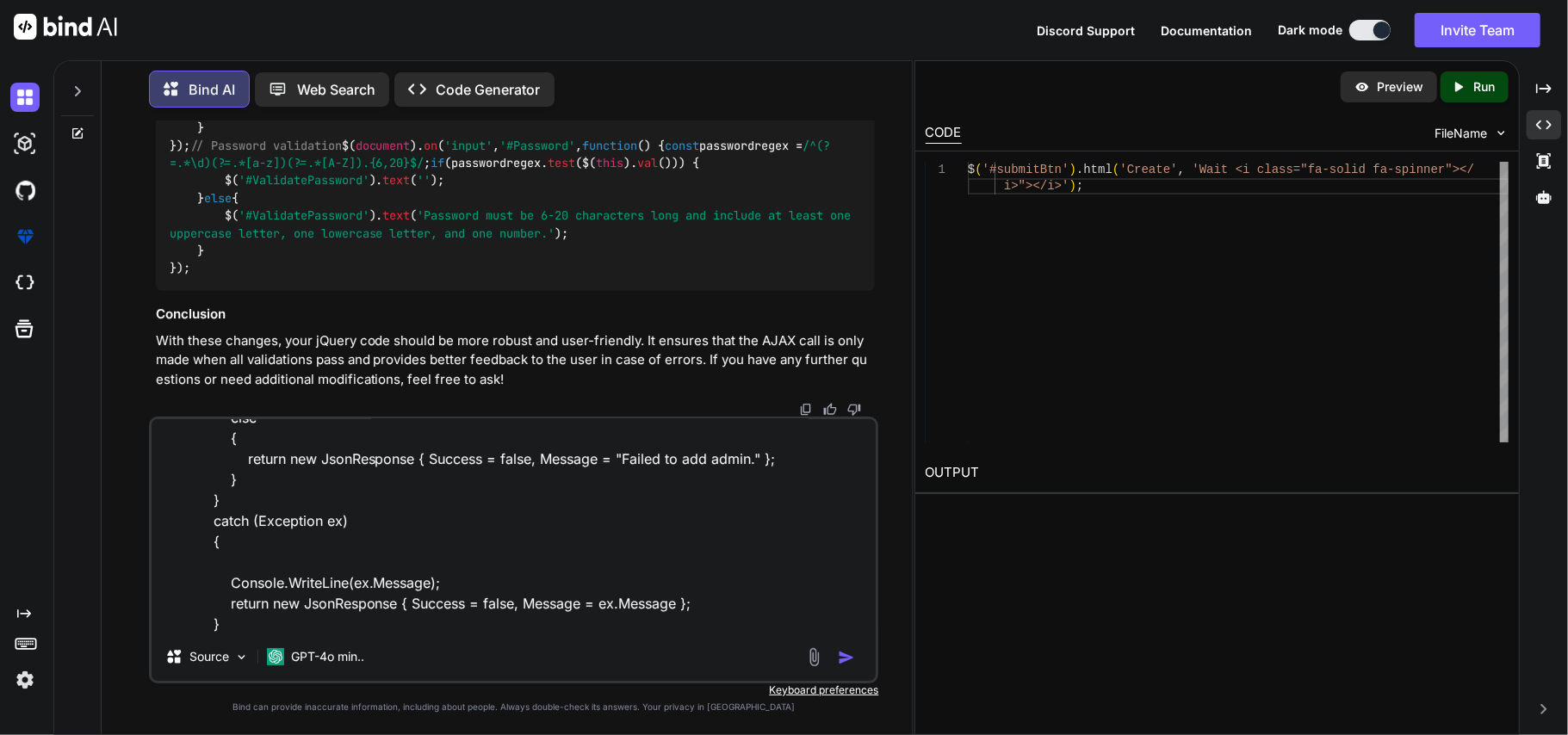
scroll to position [0, 0]
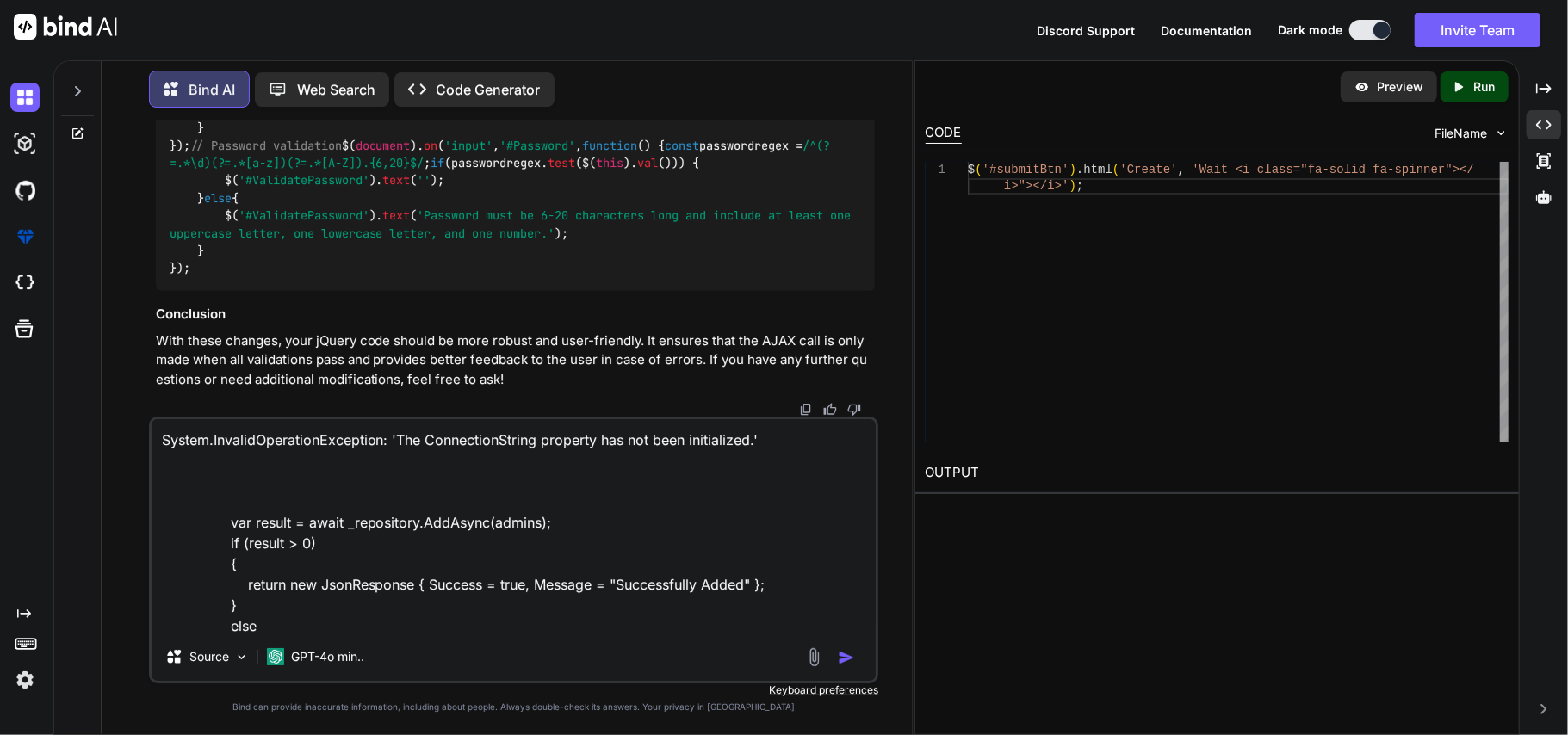
drag, startPoint x: 214, startPoint y: 524, endPoint x: 548, endPoint y: 522, distance: 334.0
click at [548, 522] on textarea "System.InvalidOperationException: 'The ConnectionString property has not been i…" at bounding box center [514, 526] width 725 height 213
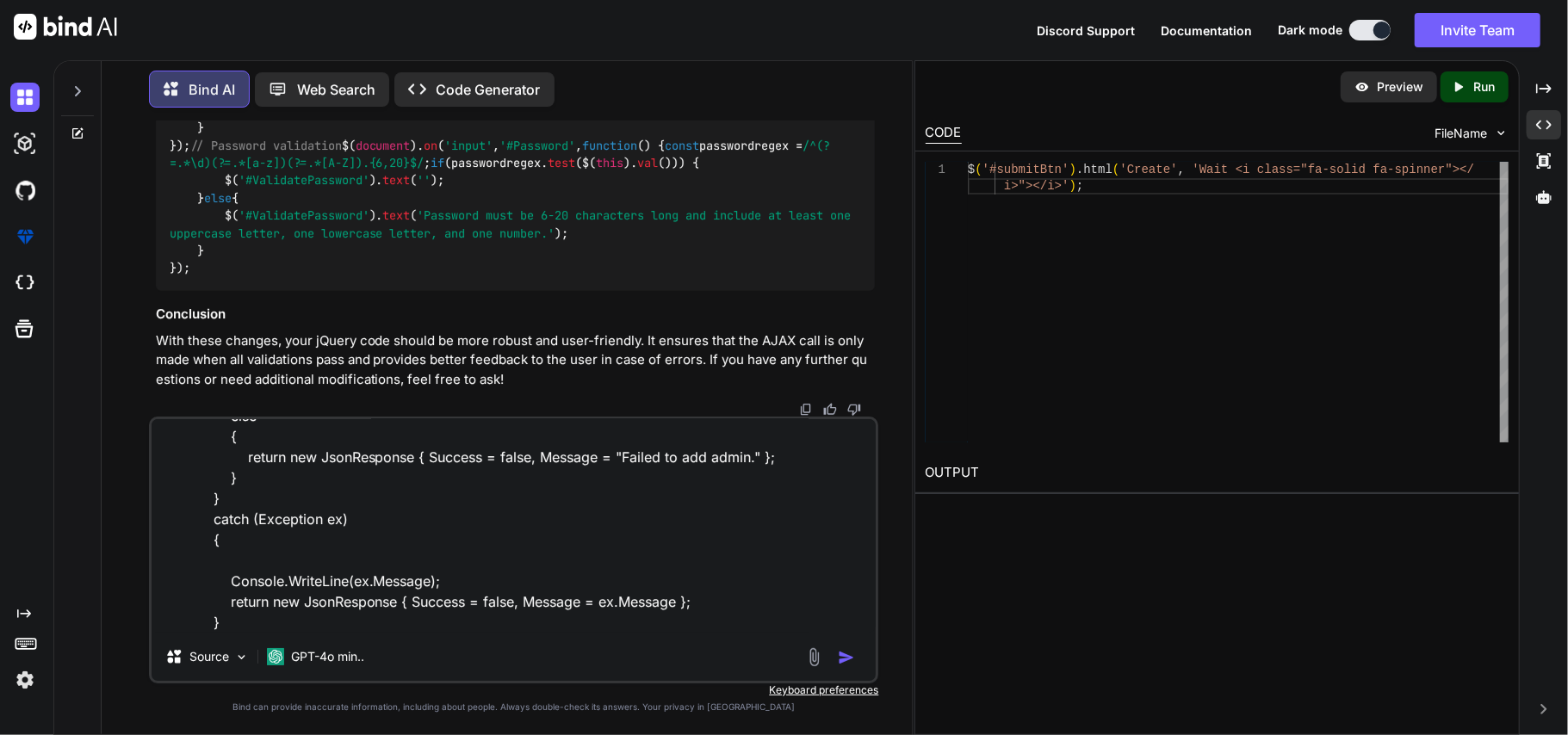
click at [201, 632] on textarea "System.InvalidOperationException: 'The ConnectionString property has not been i…" at bounding box center [514, 526] width 725 height 213
paste textarea "var result = await _repository.AddAsync(admins);"
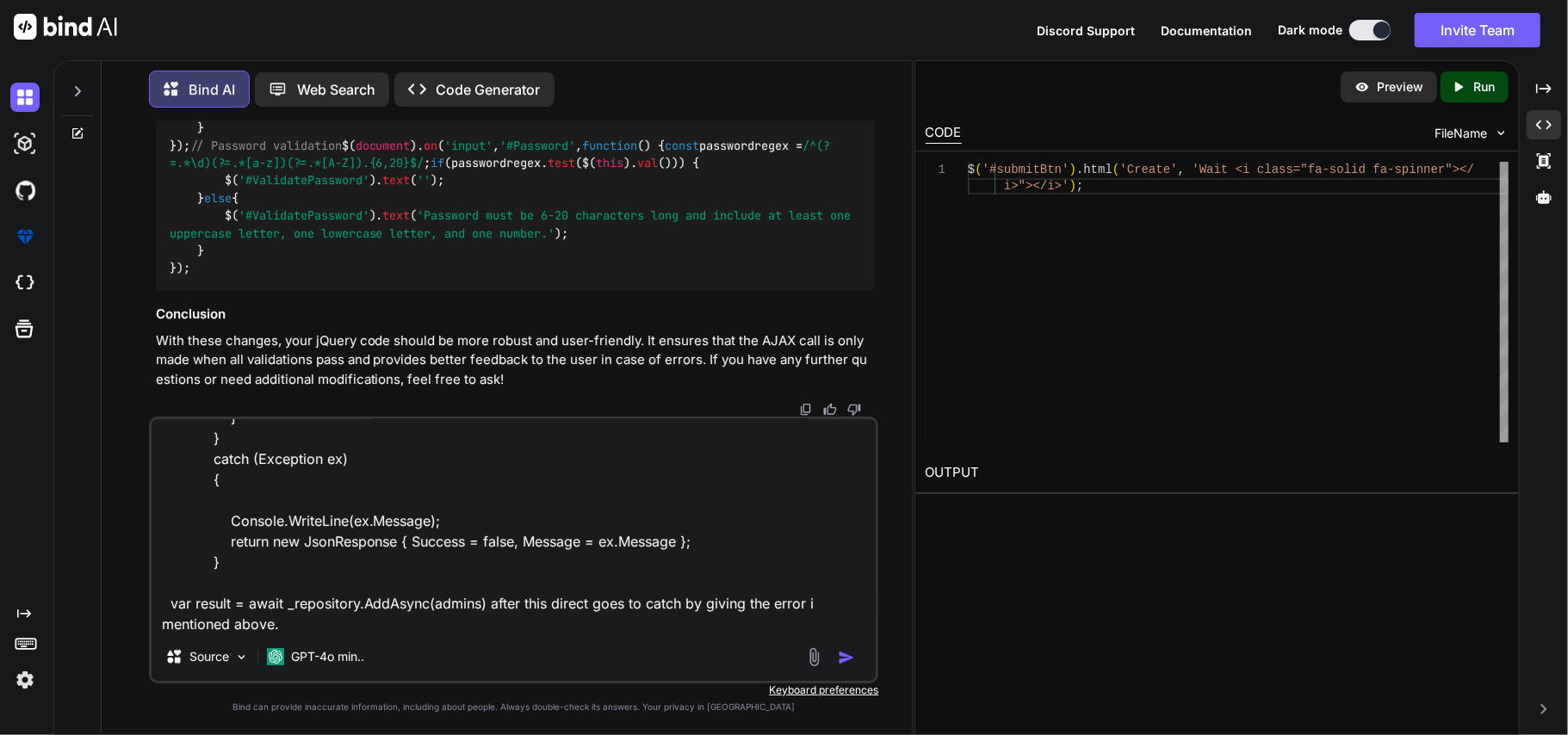
scroll to position [0, 0]
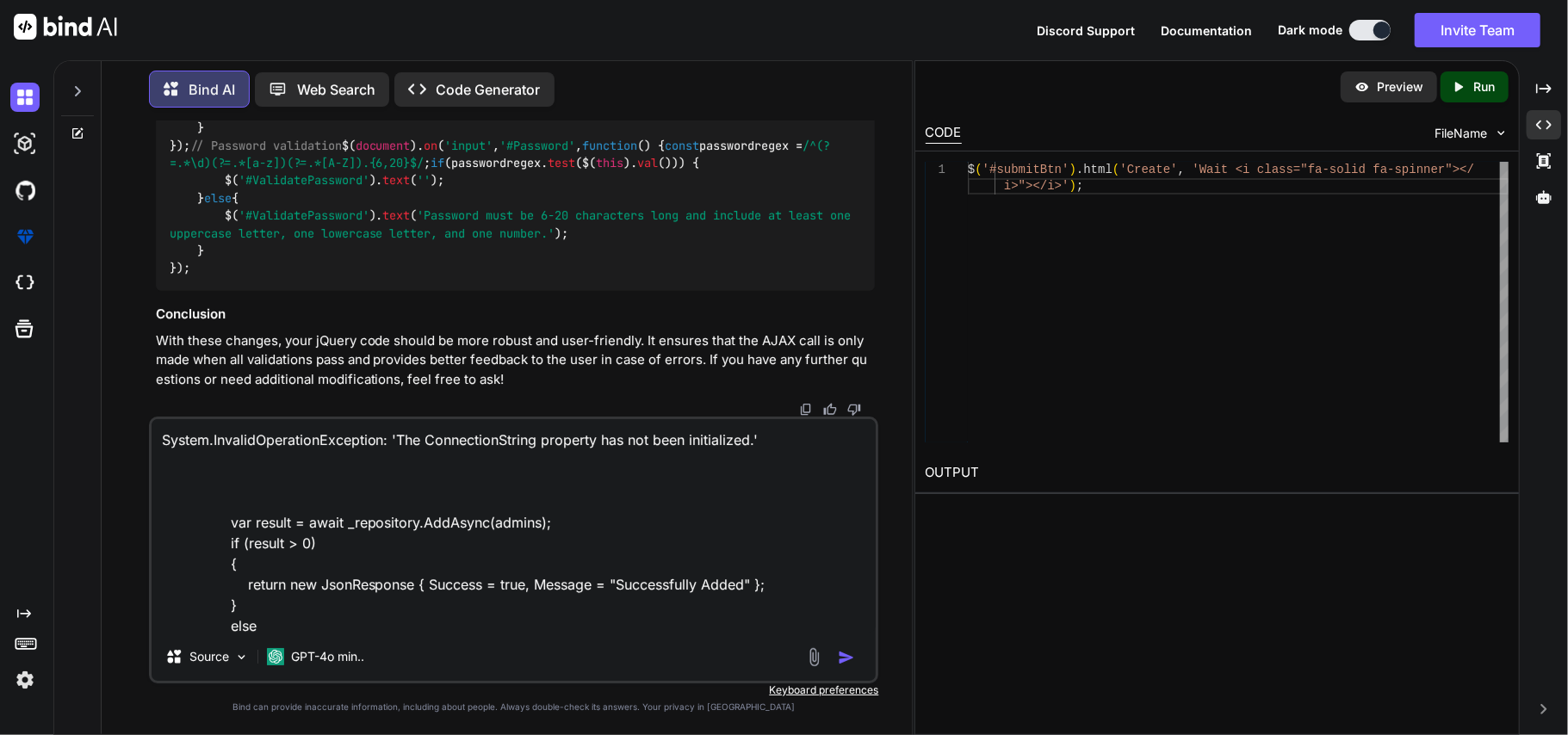
click at [176, 437] on textarea "System.InvalidOperationException: 'The ConnectionString property has not been i…" at bounding box center [514, 526] width 725 height 213
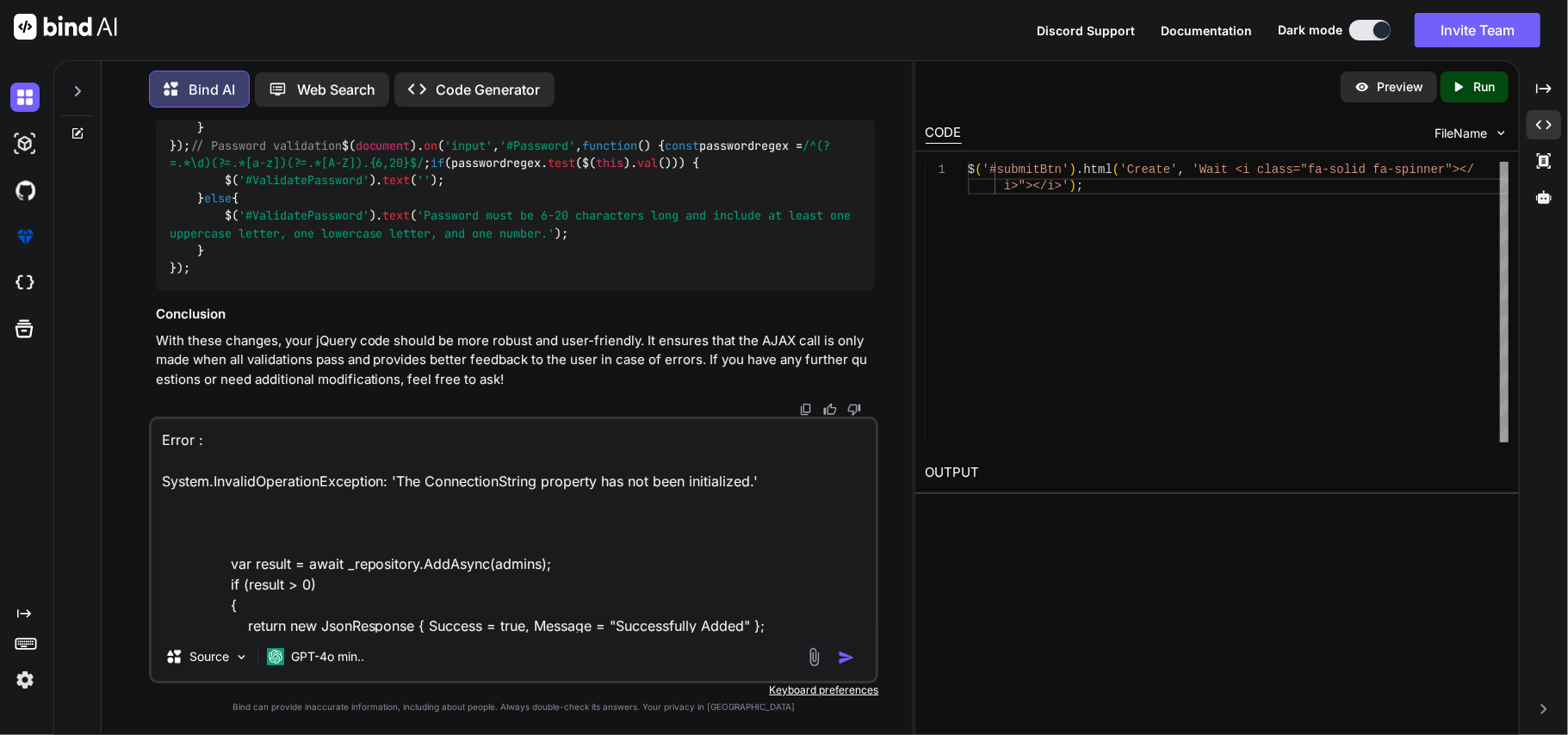
type textarea "Error :- System.InvalidOperationException: 'The ConnectionString property has n…"
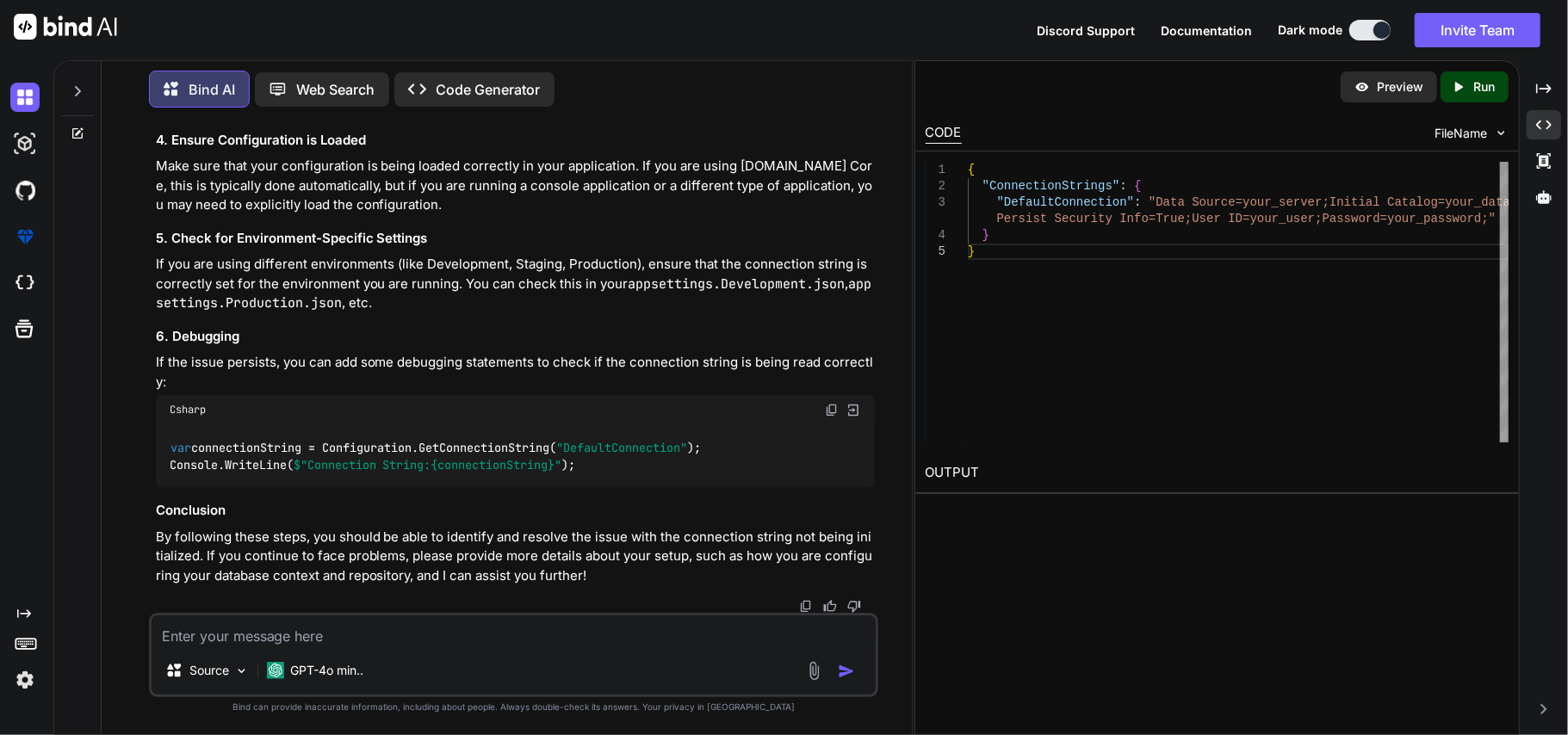
scroll to position [53860, 0]
click at [391, 637] on textarea at bounding box center [514, 631] width 725 height 31
paste textarea "public async Task<int> AddAsync(T entity) { using (IDbConnection conn = new Sql…"
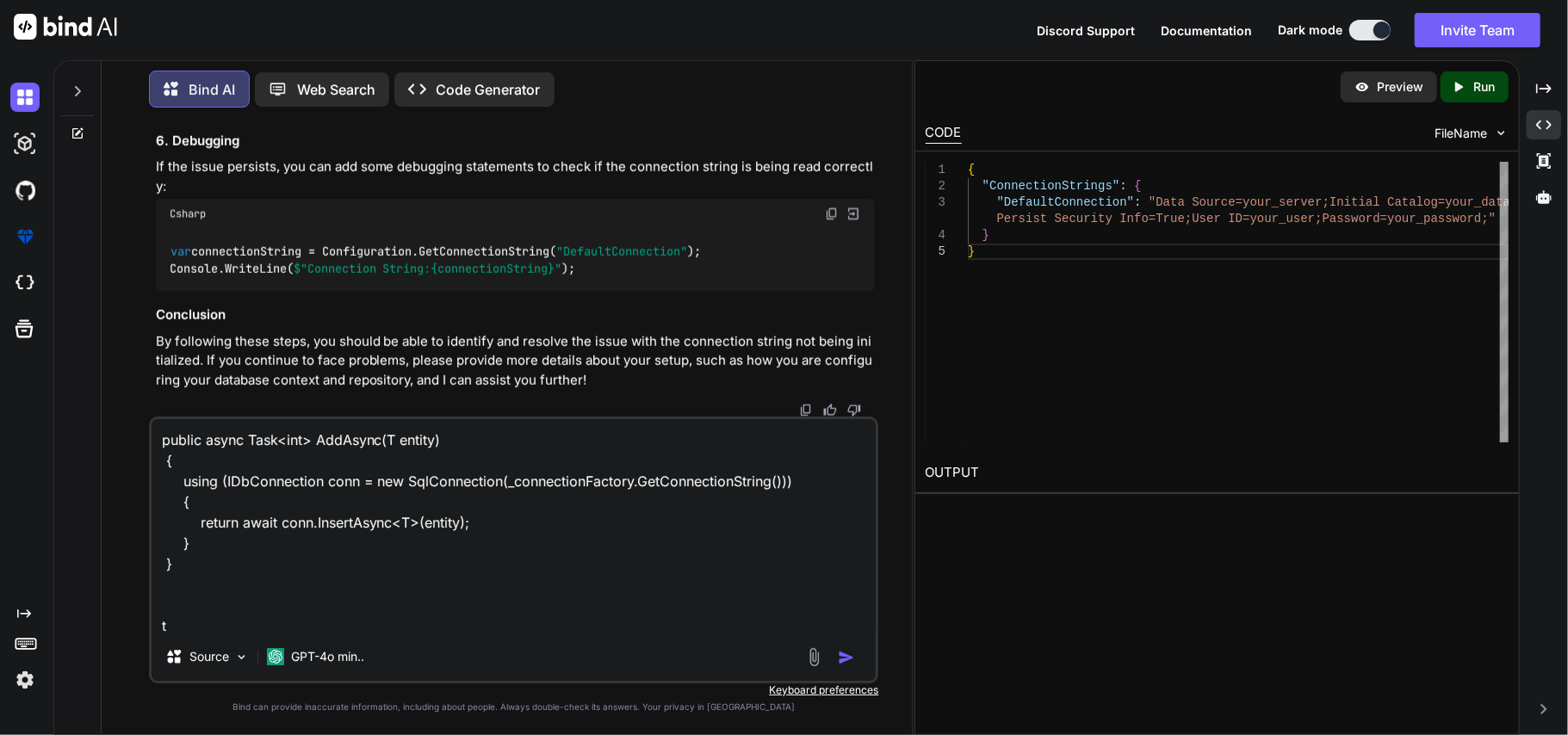
scroll to position [2, 0]
type textarea "public async Task<int> AddAsync(T entity) { using (IDbConnection conn = new Sql…"
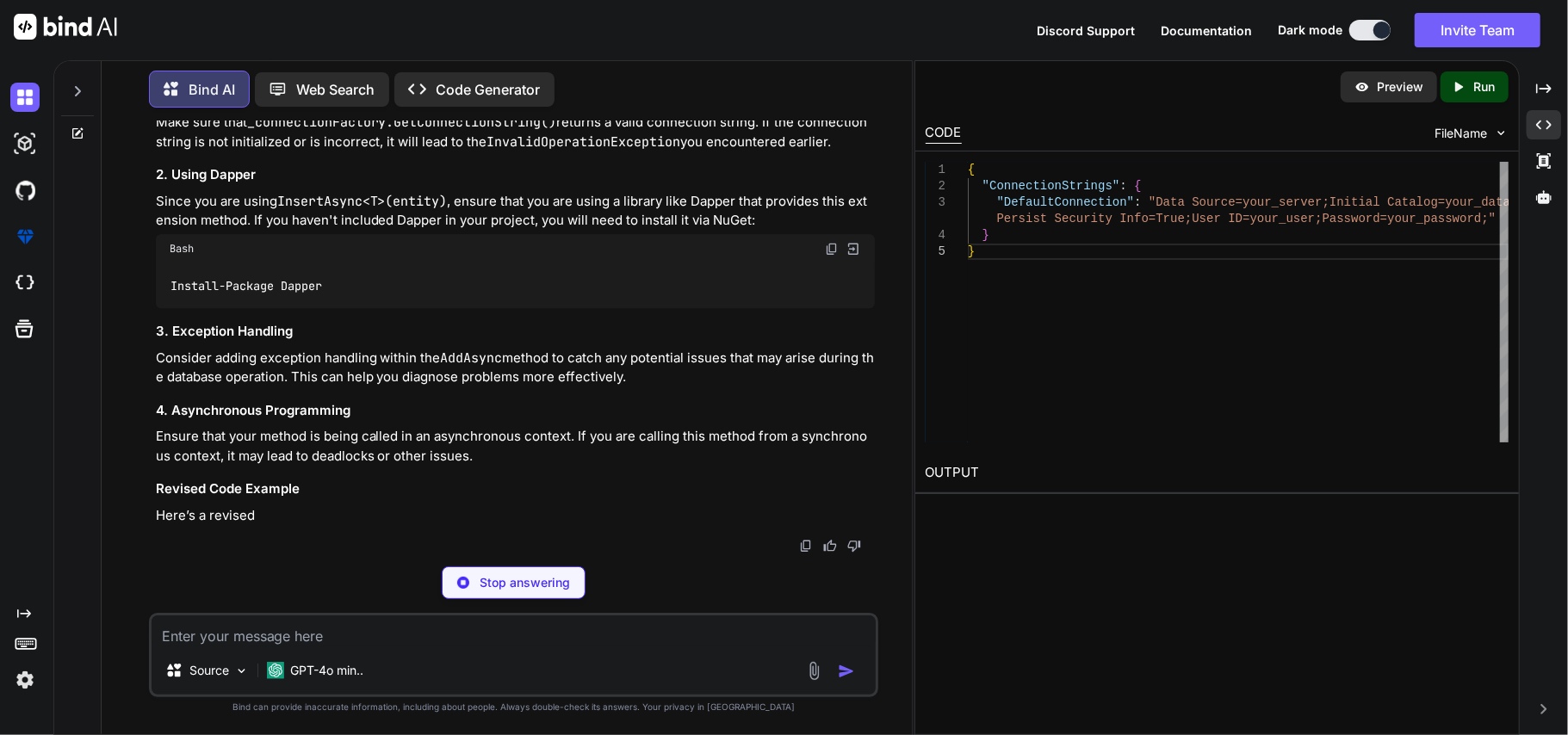
scroll to position [54425, 0]
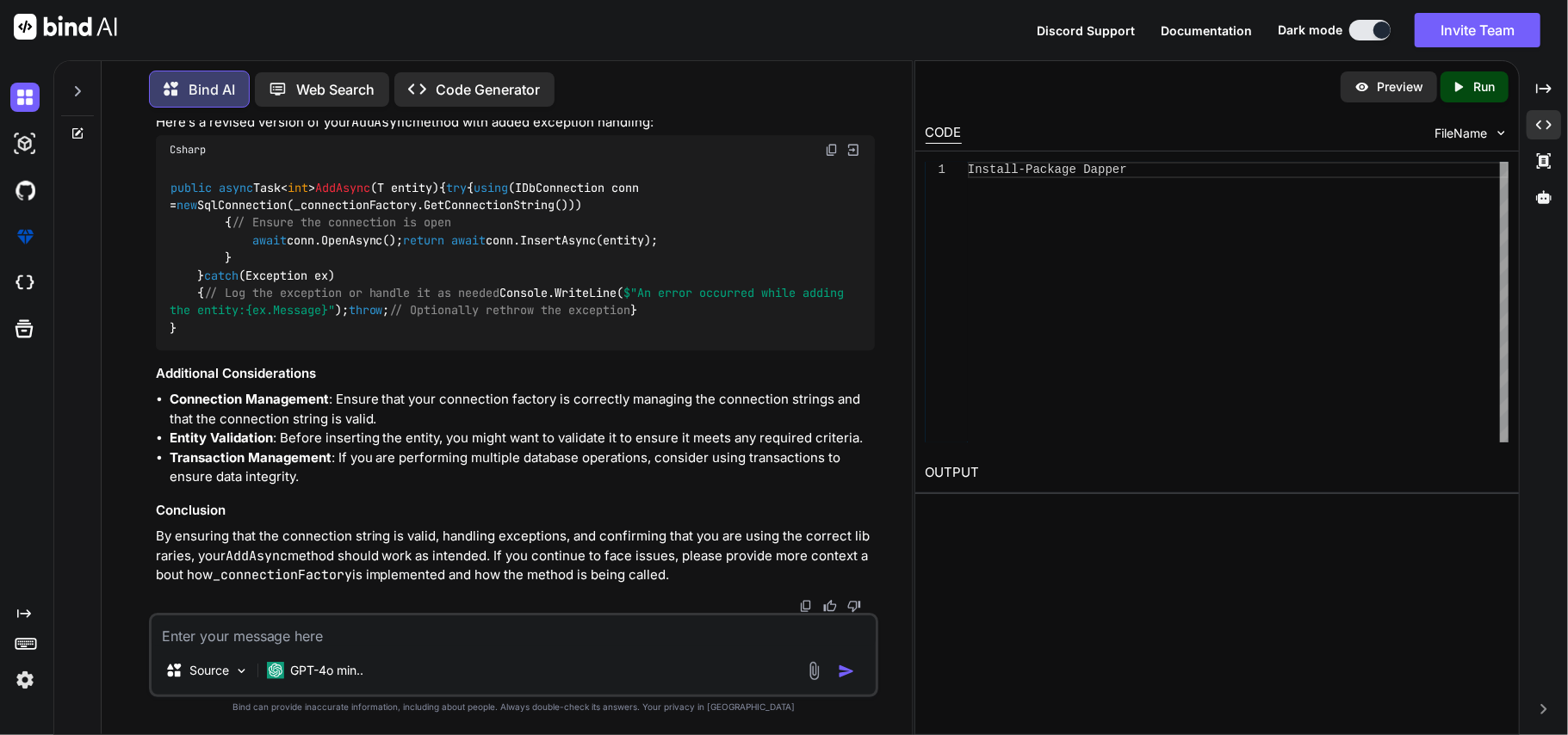
click at [450, 350] on div "public async Task< int > AddAsync ( T entity ) { try { using (IDbConnection con…" at bounding box center [515, 257] width 720 height 186
click at [828, 157] on img at bounding box center [832, 149] width 14 height 14
